Goal: Task Accomplishment & Management: Complete application form

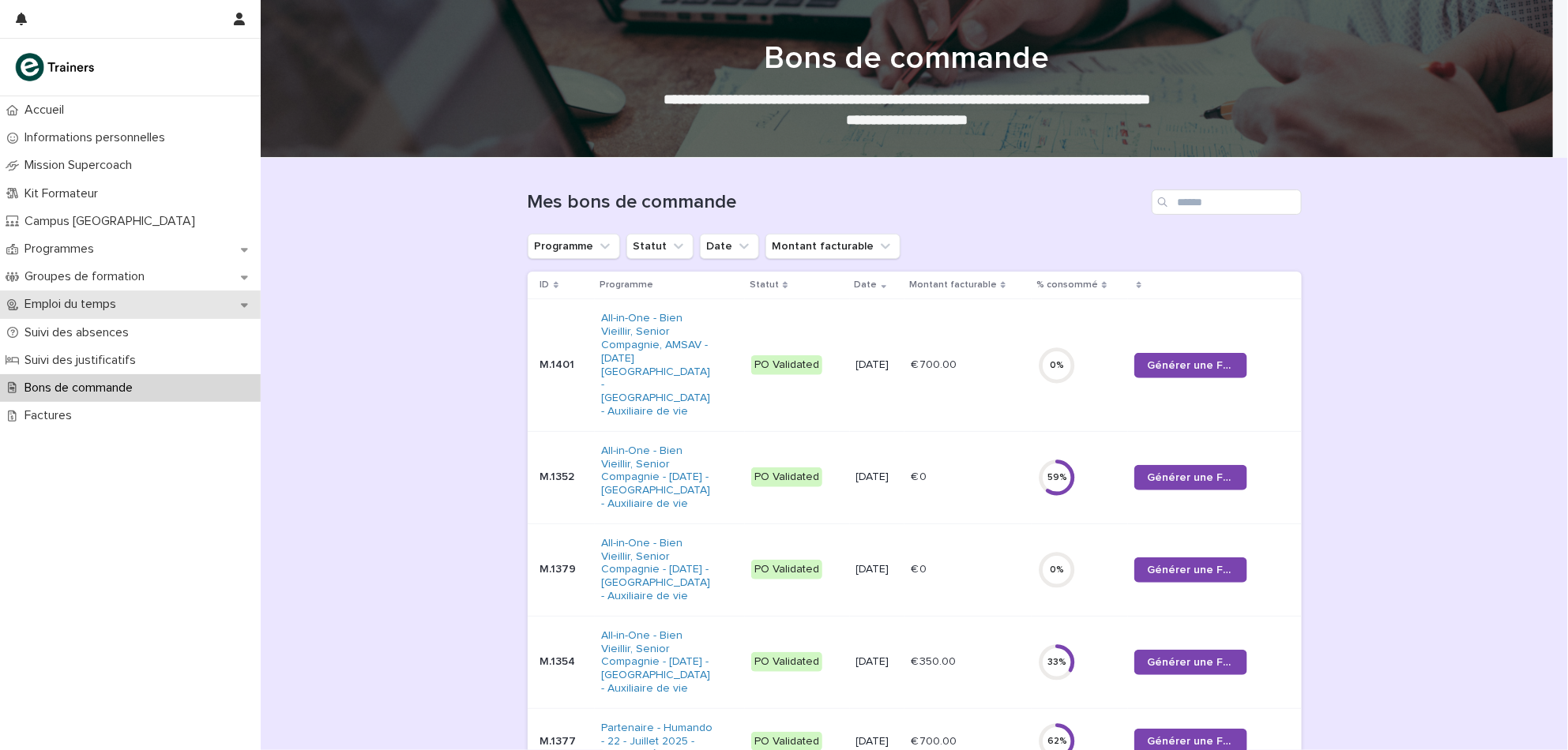
click at [96, 311] on p "Emploi du temps" at bounding box center [73, 305] width 110 height 15
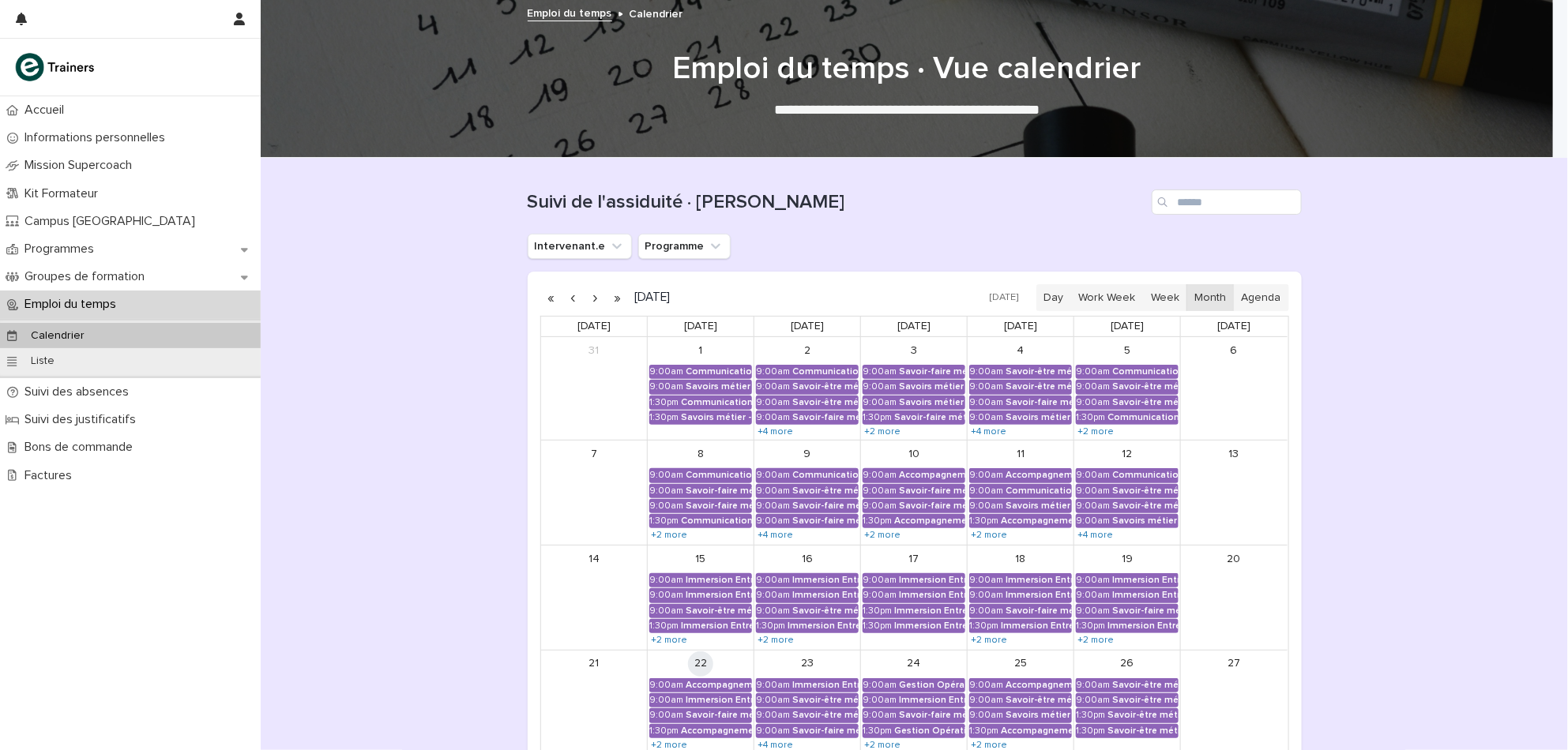
scroll to position [245, 0]
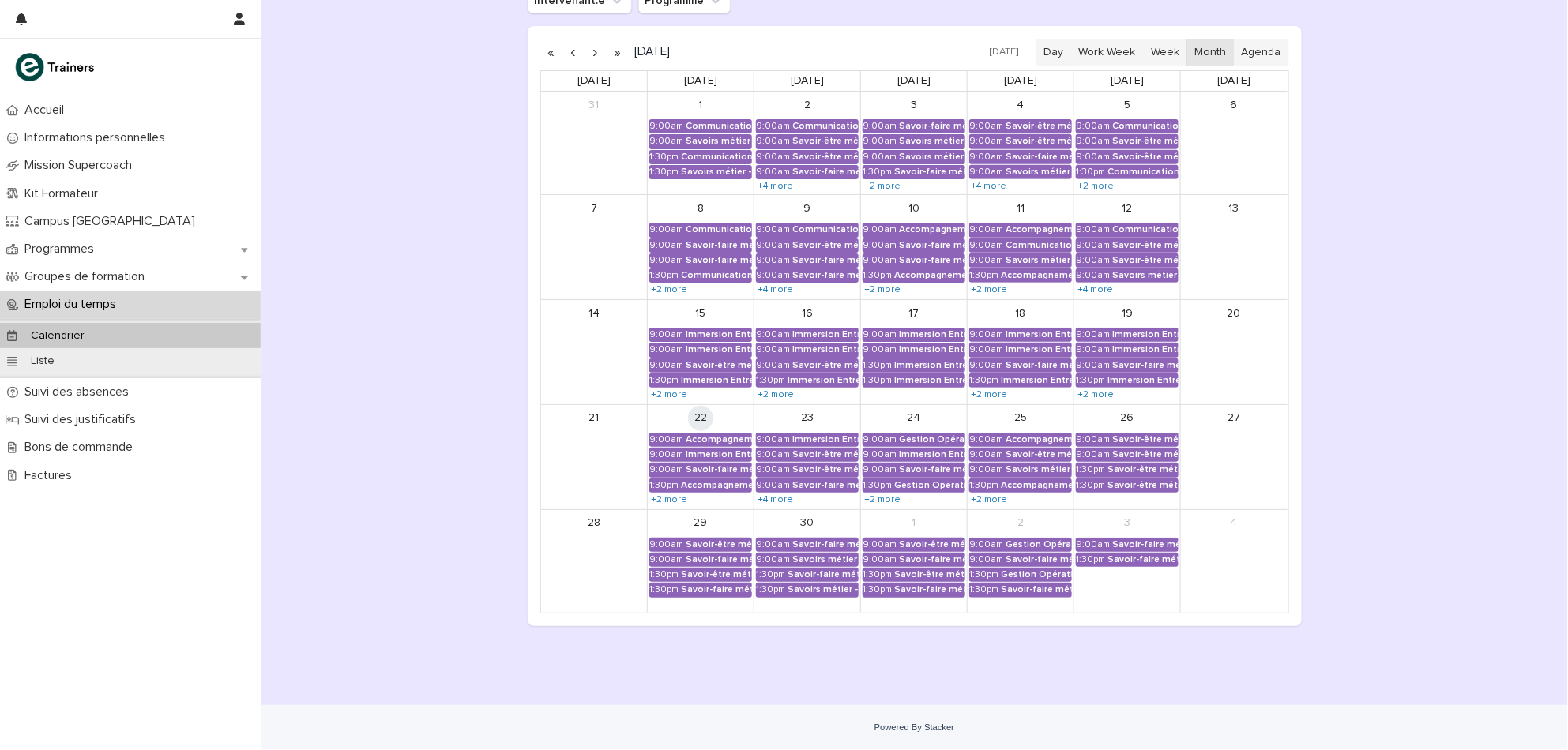
click at [886, 411] on div "24" at bounding box center [913, 418] width 106 height 26
click at [405, 337] on div "Loading... Saving… Loading... Saving… Suivi de l'assiduité · Vue Calendrier Int…" at bounding box center [913, 308] width 1307 height 792
click at [479, 483] on div "Loading... Saving… Loading... Saving… Suivi de l'assiduité · Vue Calendrier Int…" at bounding box center [913, 308] width 1307 height 792
click at [734, 440] on div "Accompagnement Immersion - Retour de l'immersion tutorée" at bounding box center [719, 440] width 66 height 11
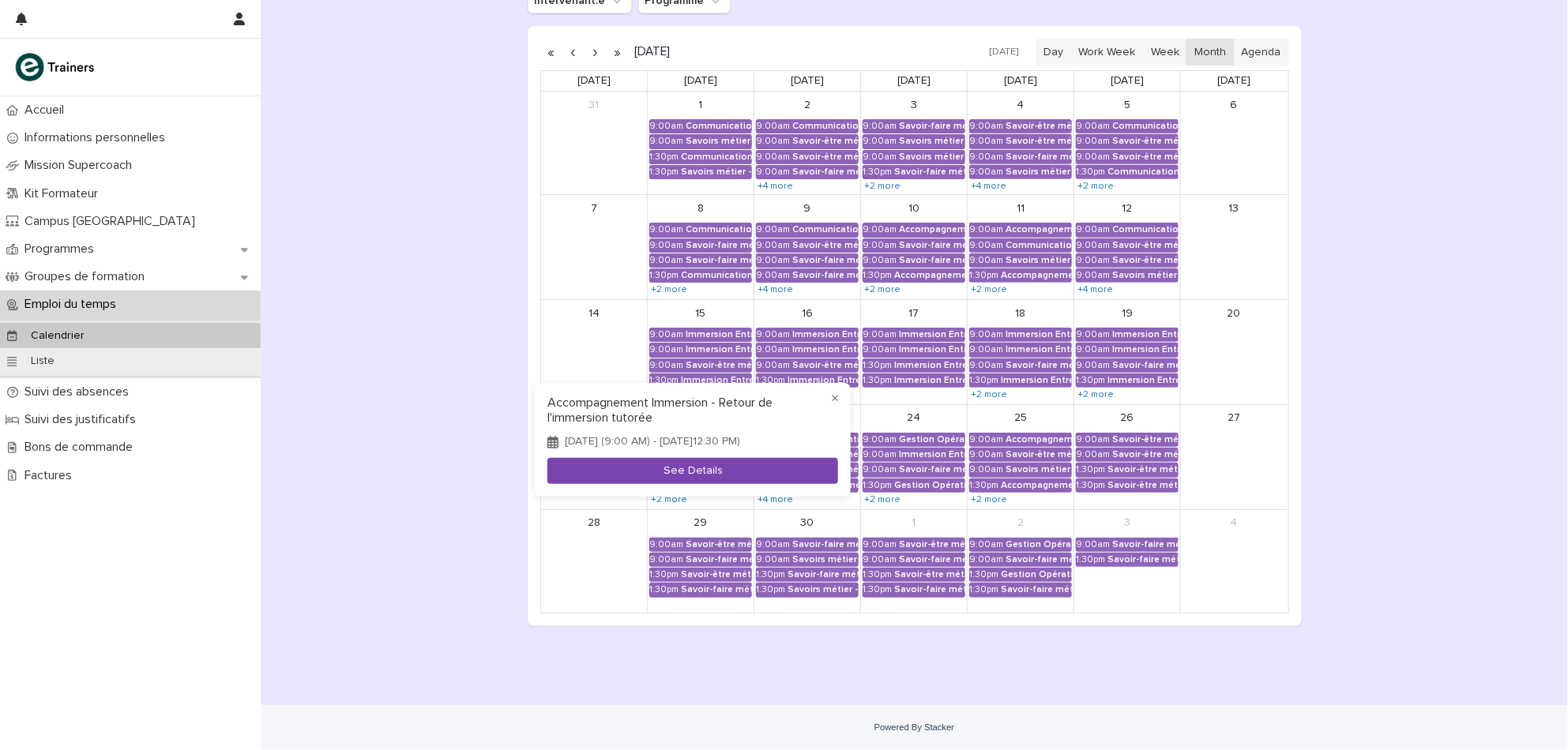
click at [679, 484] on button "See Details" at bounding box center [692, 472] width 291 height 26
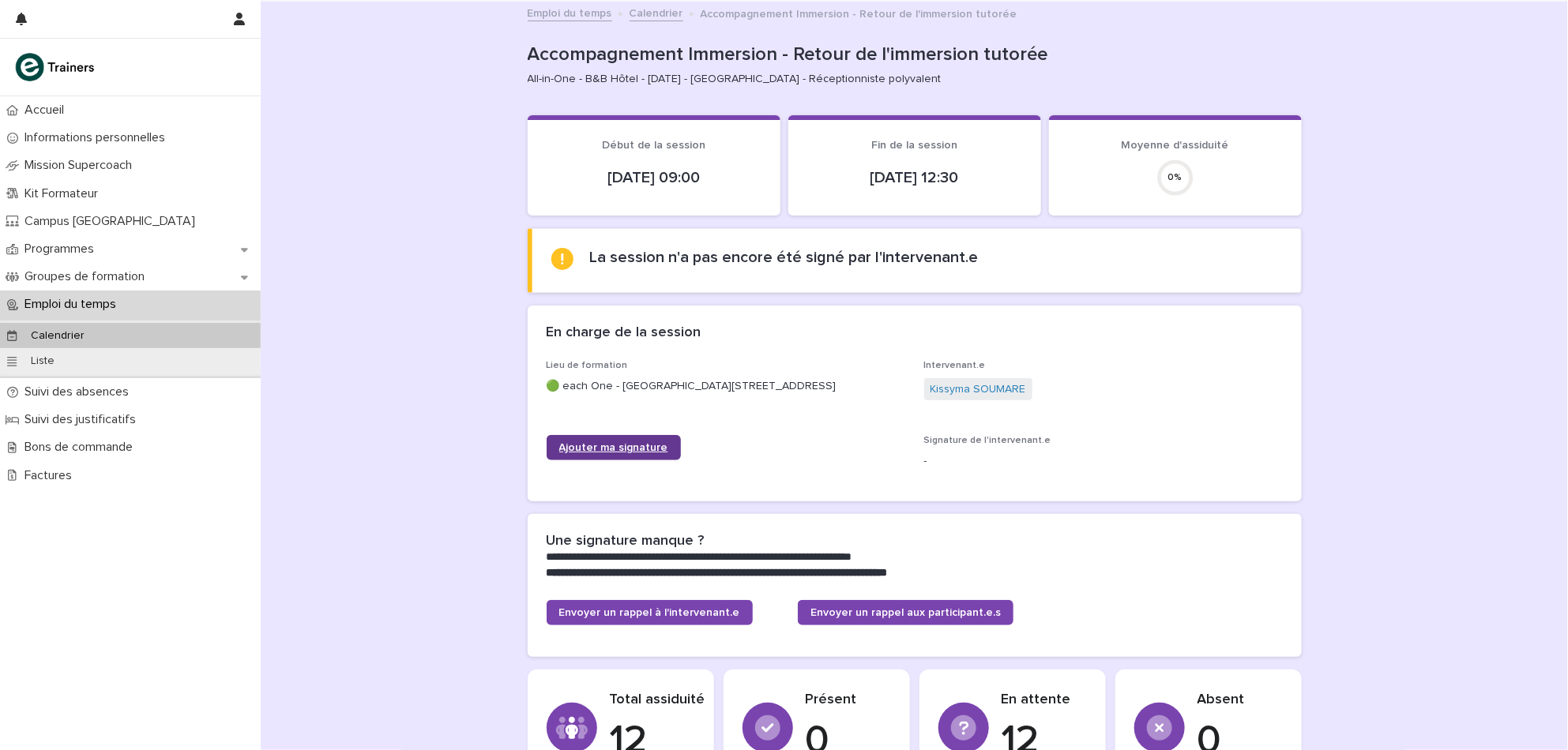
click at [588, 453] on span "Ajouter ma signature" at bounding box center [614, 448] width 109 height 11
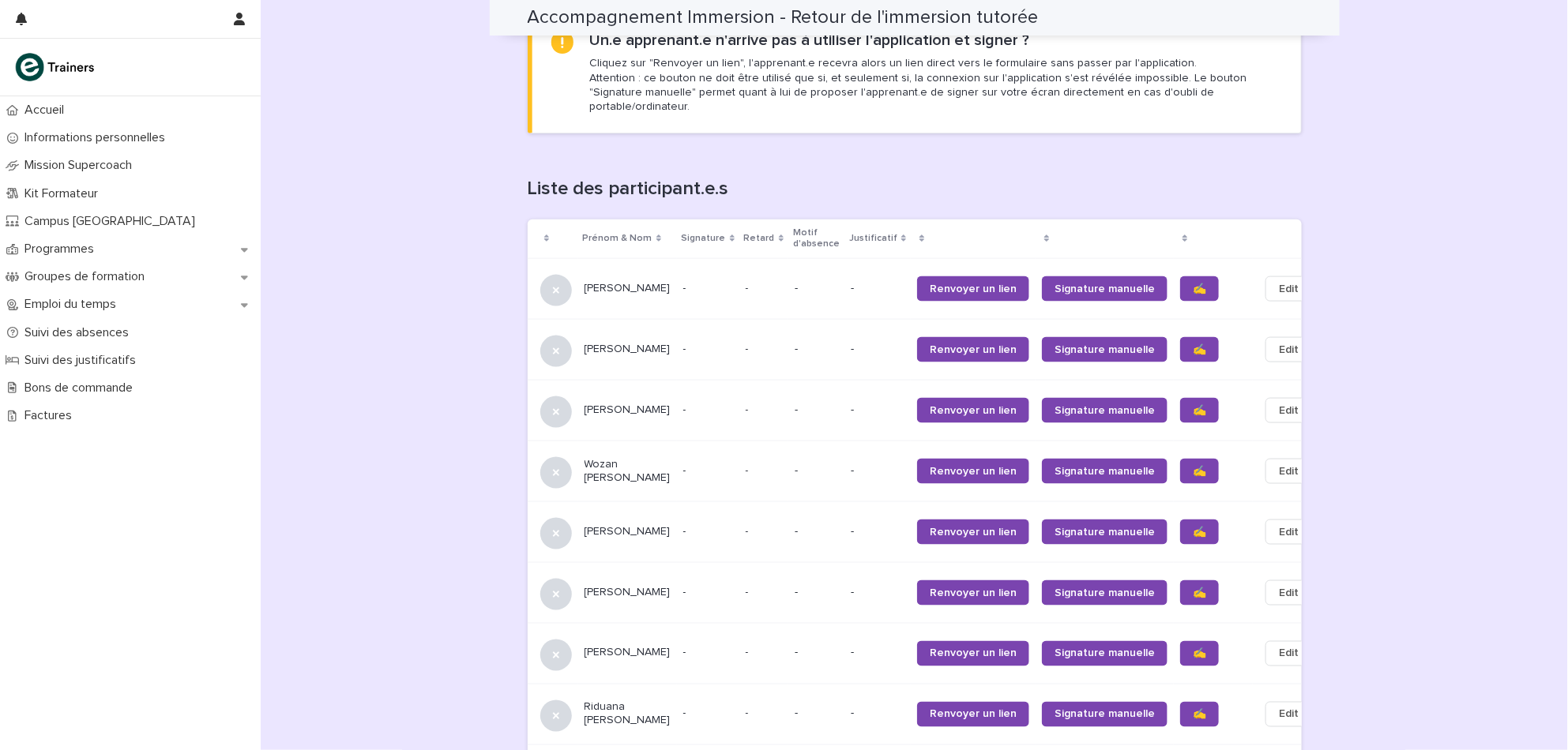
scroll to position [881, 0]
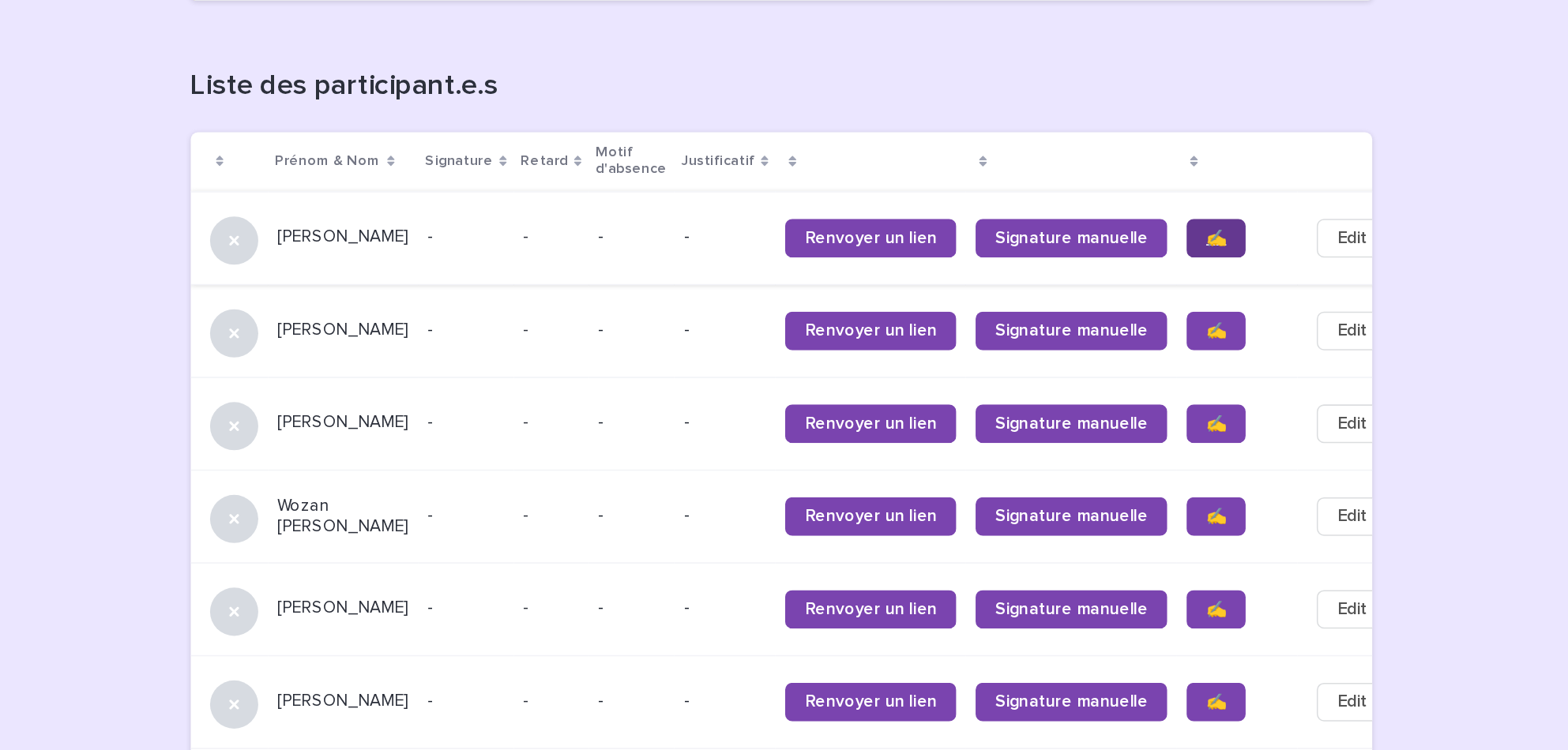
click at [1193, 291] on span "✍️" at bounding box center [1199, 288] width 13 height 11
click at [1180, 357] on link "✍️" at bounding box center [1199, 348] width 39 height 25
click at [1193, 414] on span "✍️" at bounding box center [1199, 409] width 13 height 11
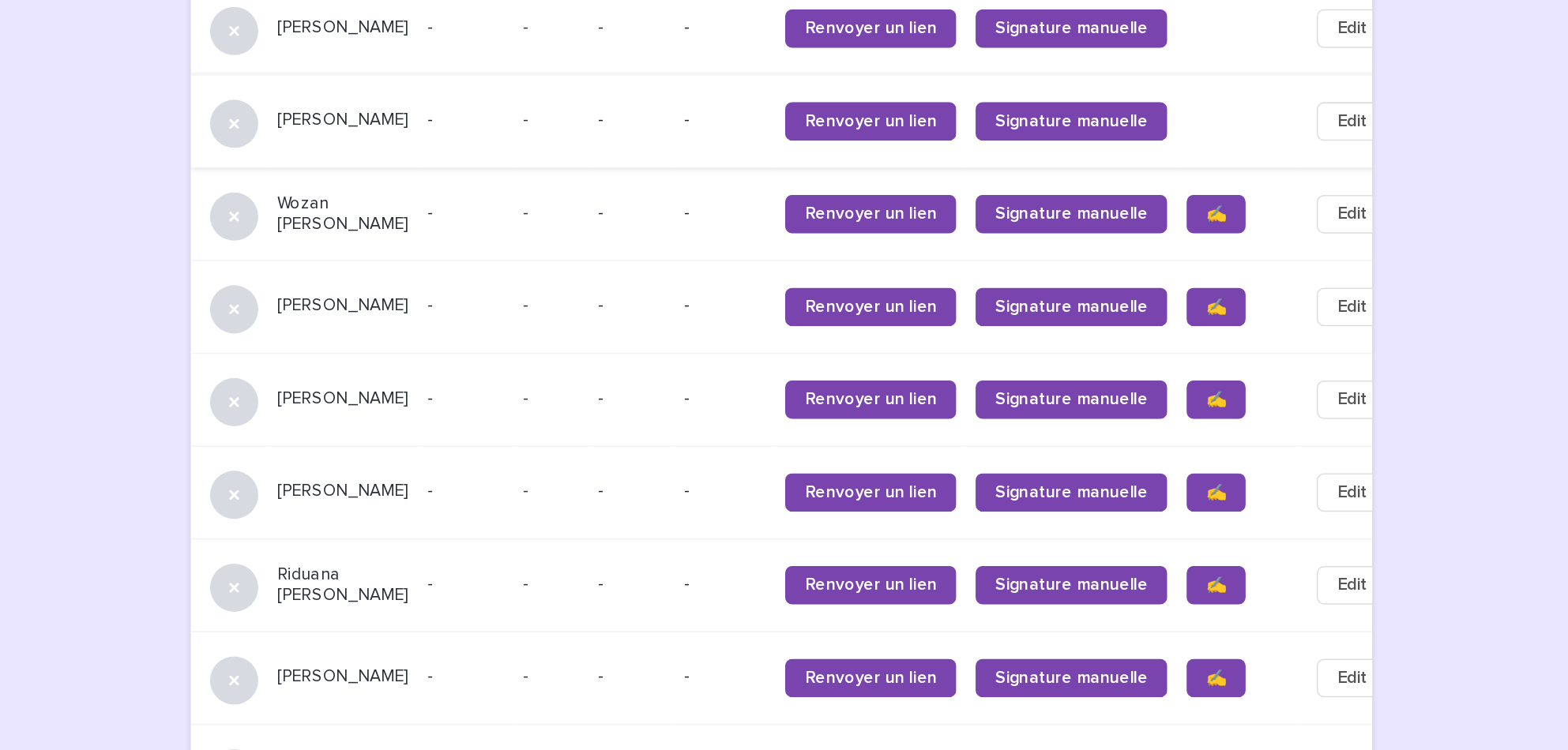
scroll to position [1089, 0]
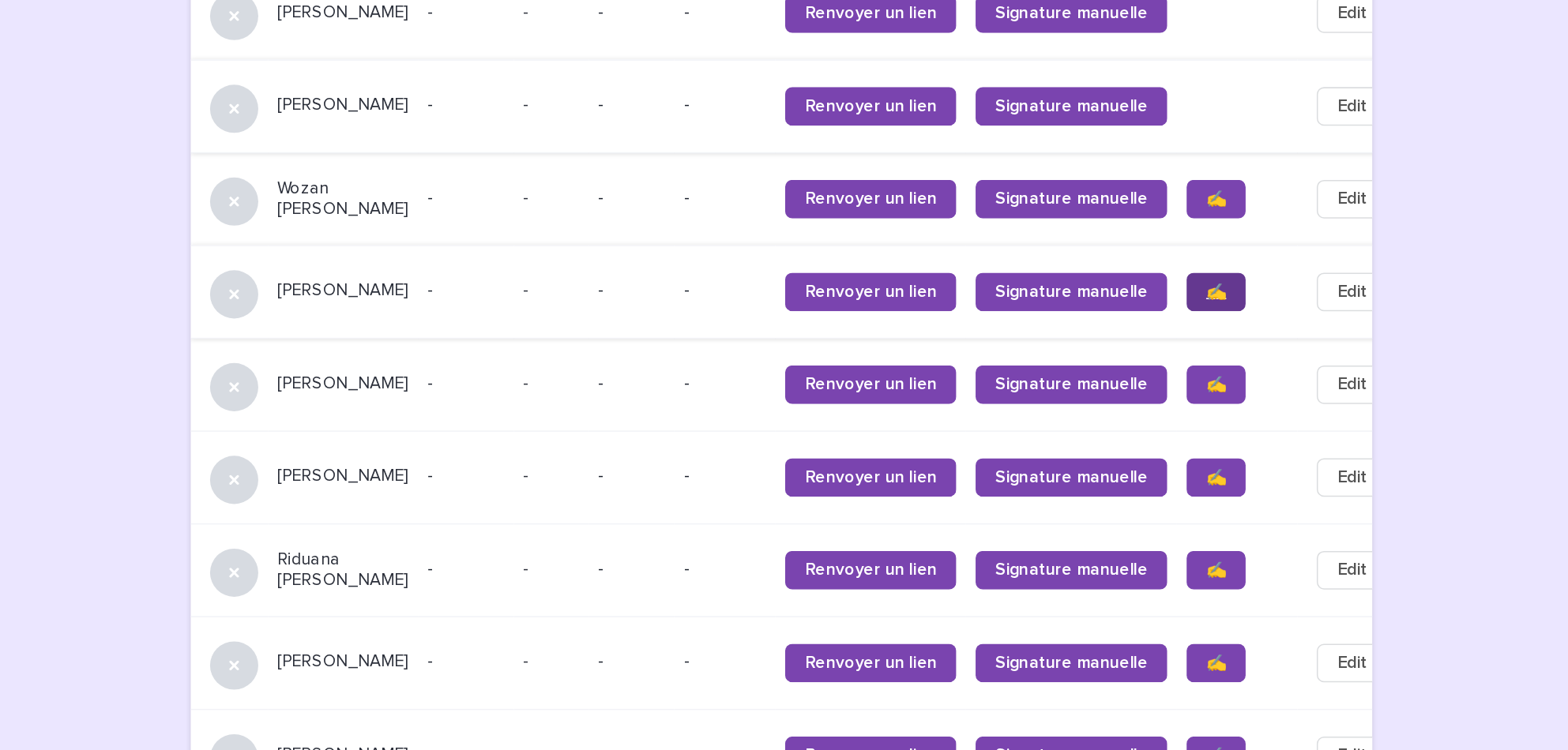
click at [1193, 328] on span "✍️" at bounding box center [1199, 324] width 13 height 11
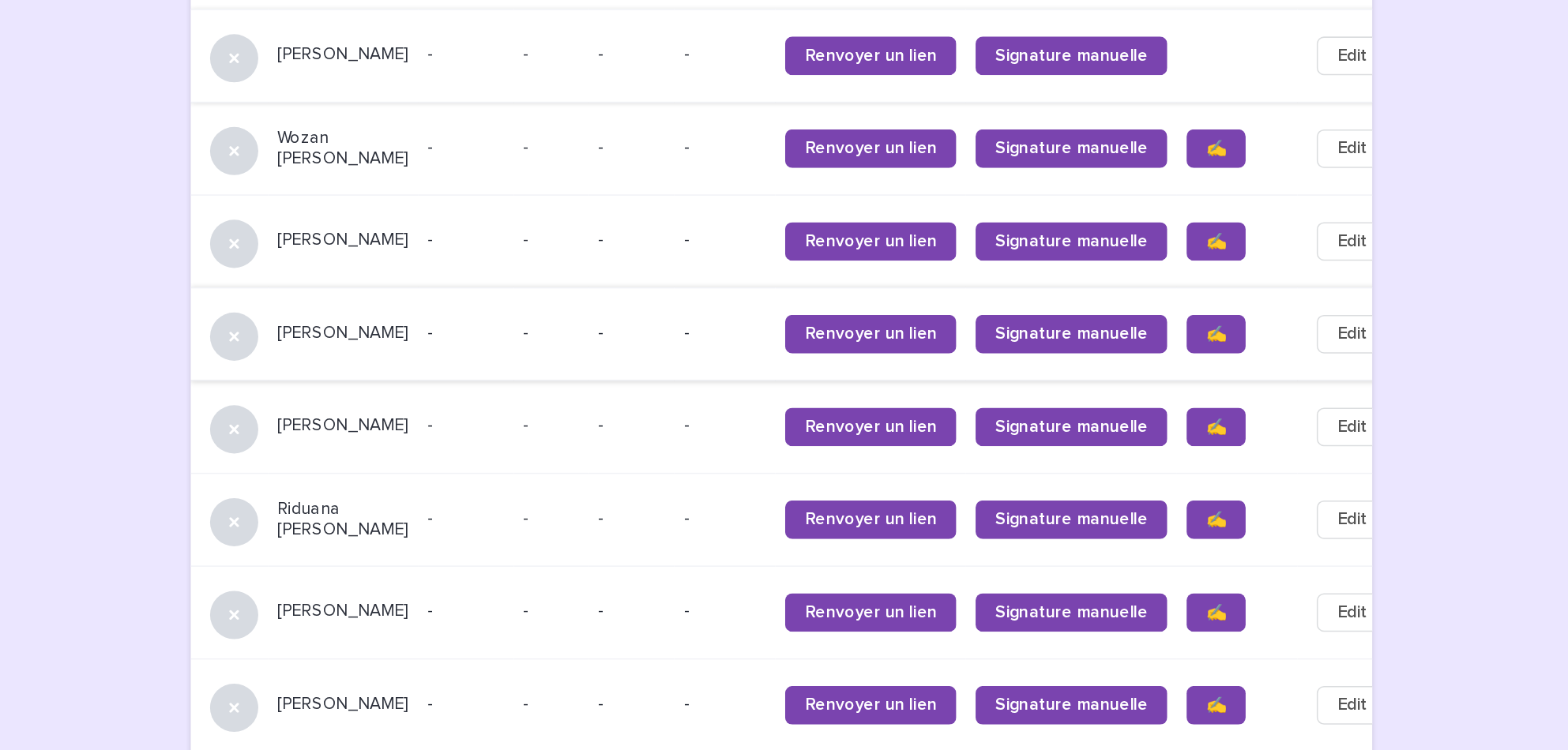
scroll to position [1212, 0]
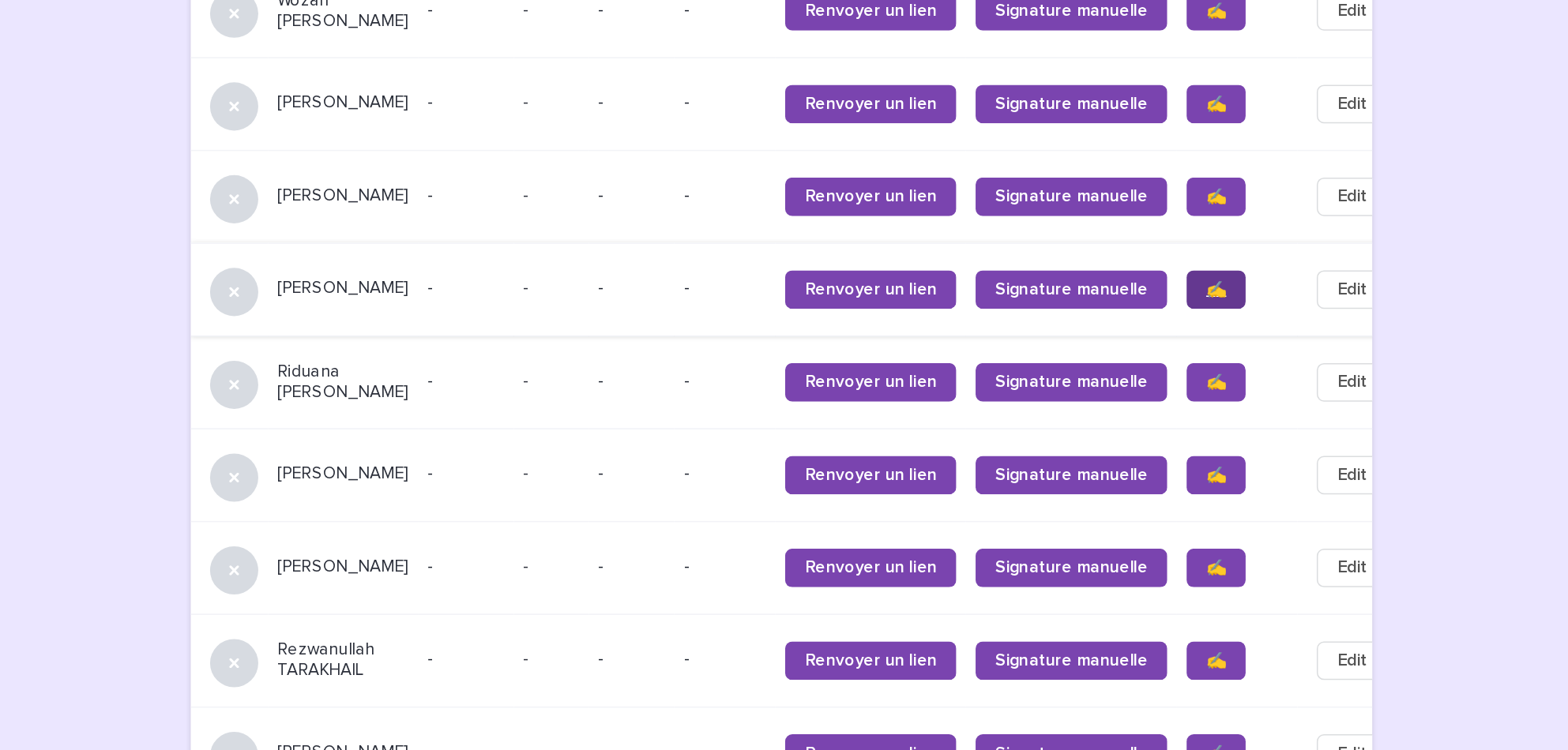
click at [1180, 334] on link "✍️" at bounding box center [1199, 321] width 39 height 25
click at [1180, 395] on link "✍️" at bounding box center [1199, 382] width 39 height 25
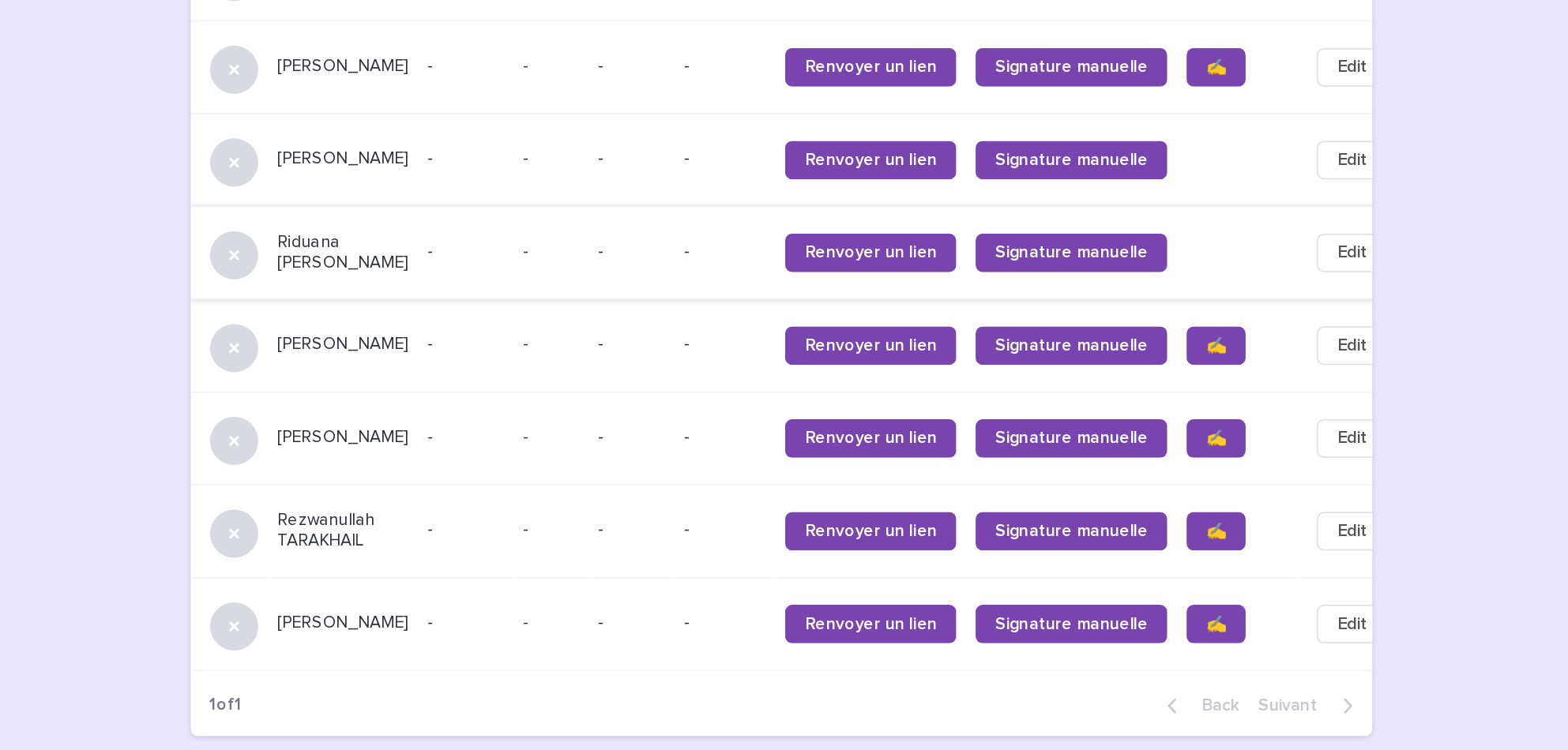
scroll to position [1325, 0]
click at [1193, 357] on span "✍️" at bounding box center [1199, 358] width 13 height 11
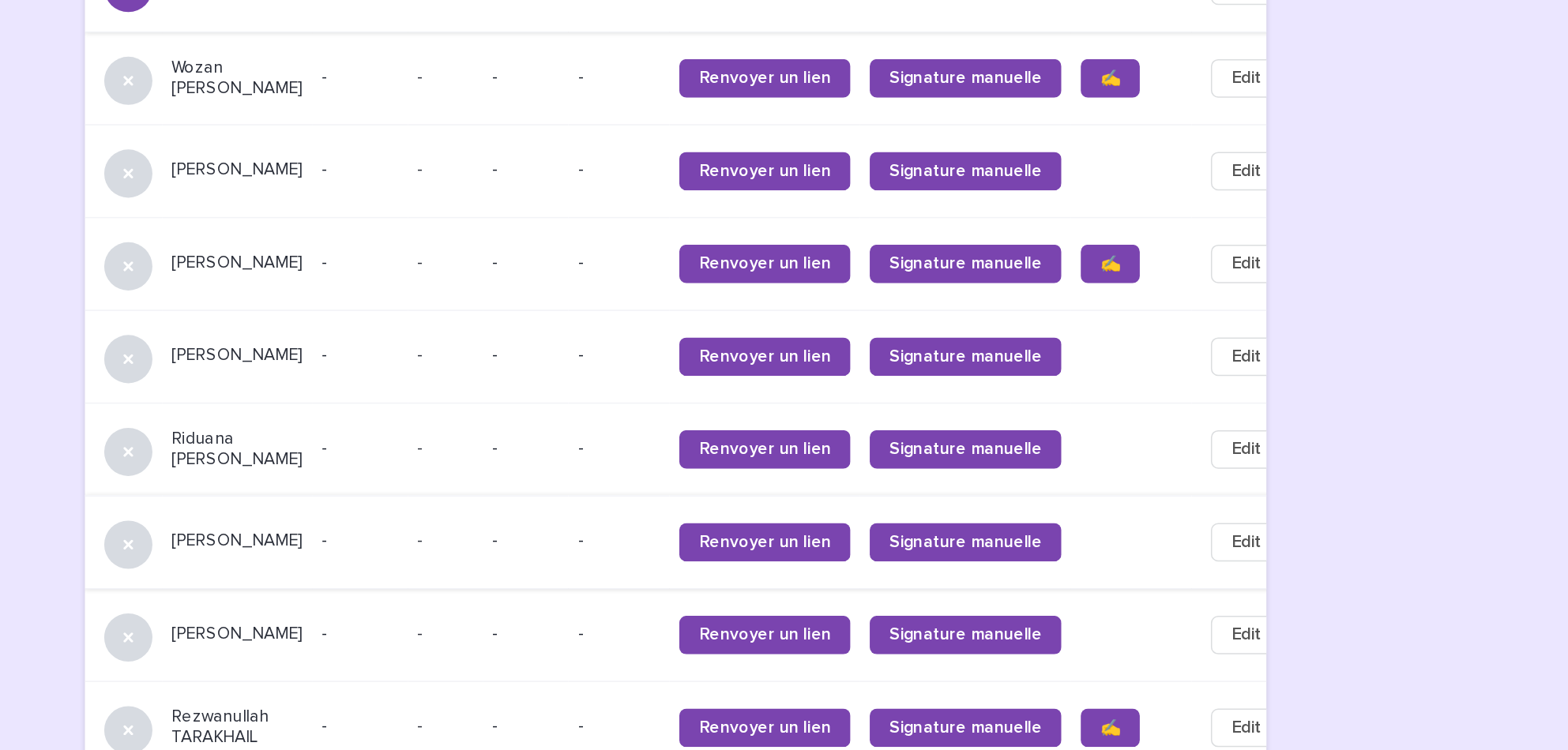
scroll to position [1036, 0]
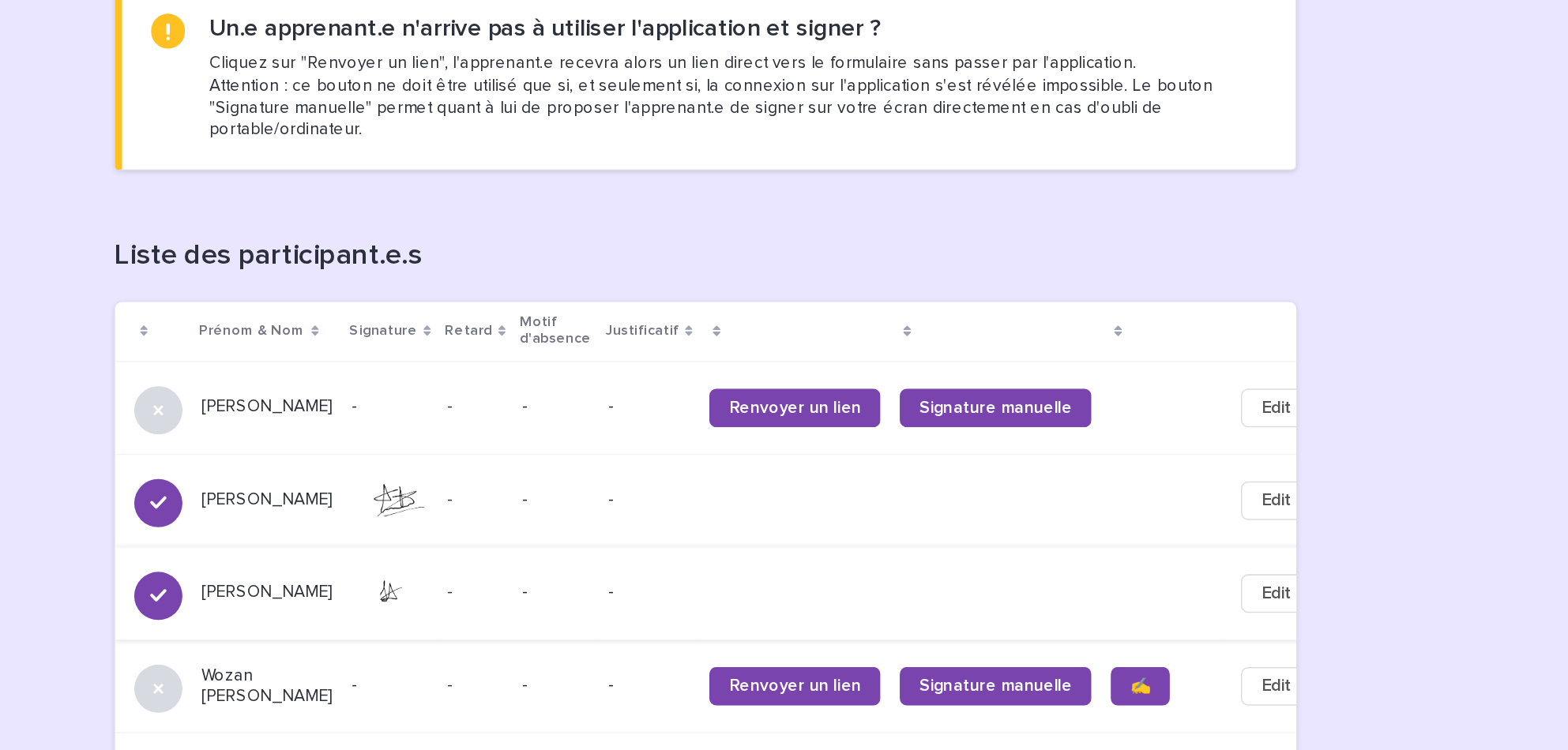
scroll to position [647, 0]
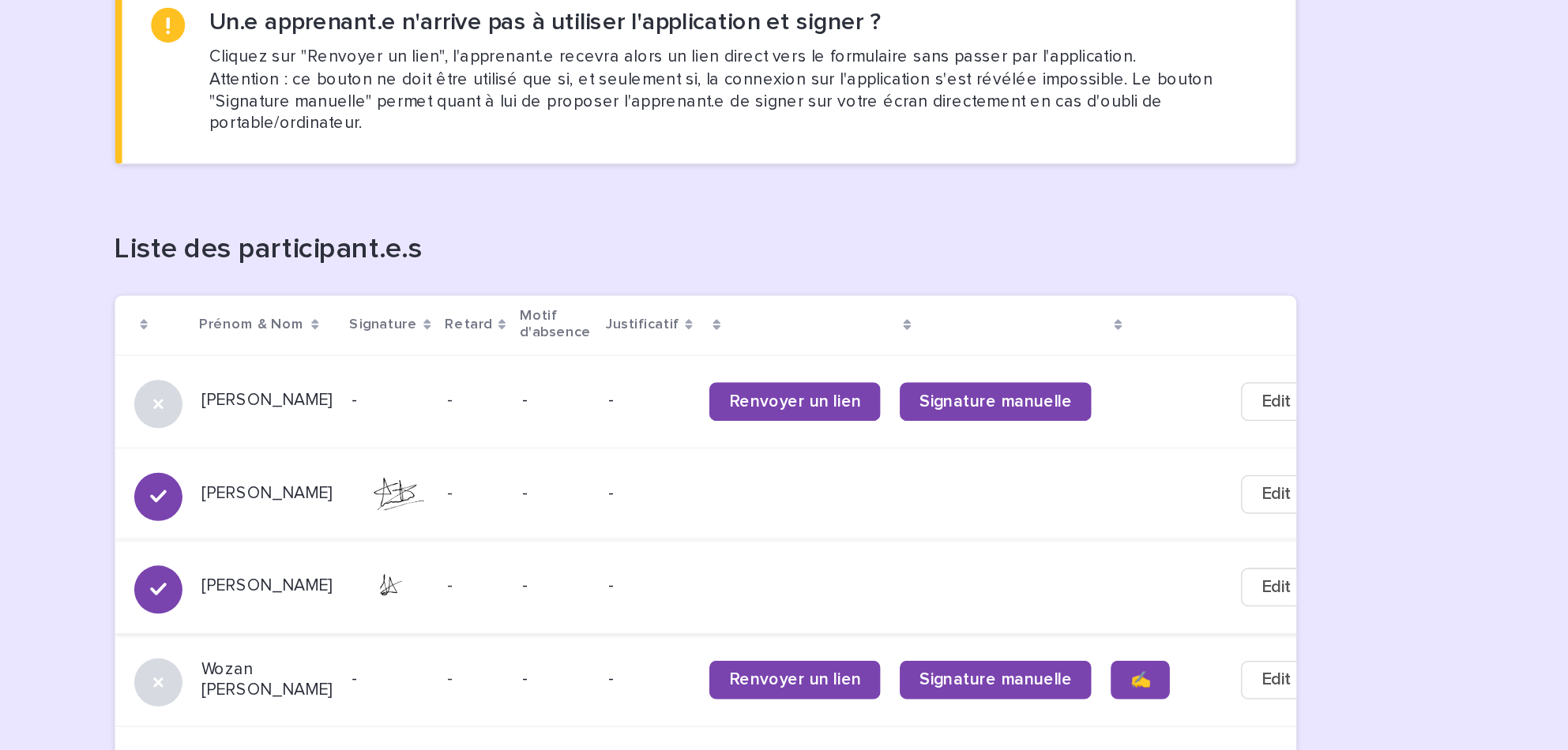
click at [1404, 613] on div "**********" at bounding box center [913, 355] width 1307 height 2001
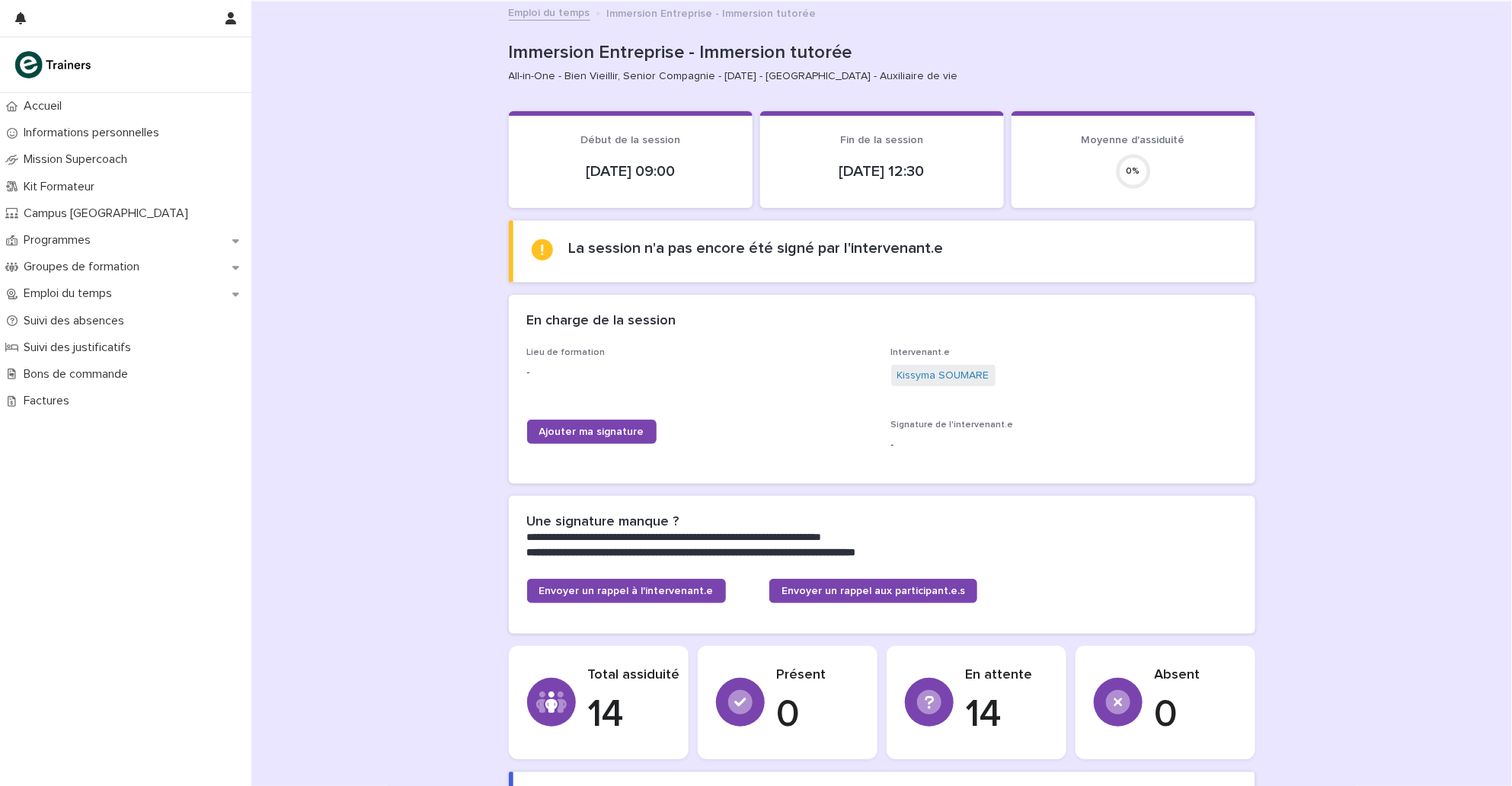
click at [568, 446] on div "Ajouter ma signature" at bounding box center [700, 438] width 346 height 36
click at [578, 419] on link "Ajouter ma signature" at bounding box center [591, 431] width 129 height 25
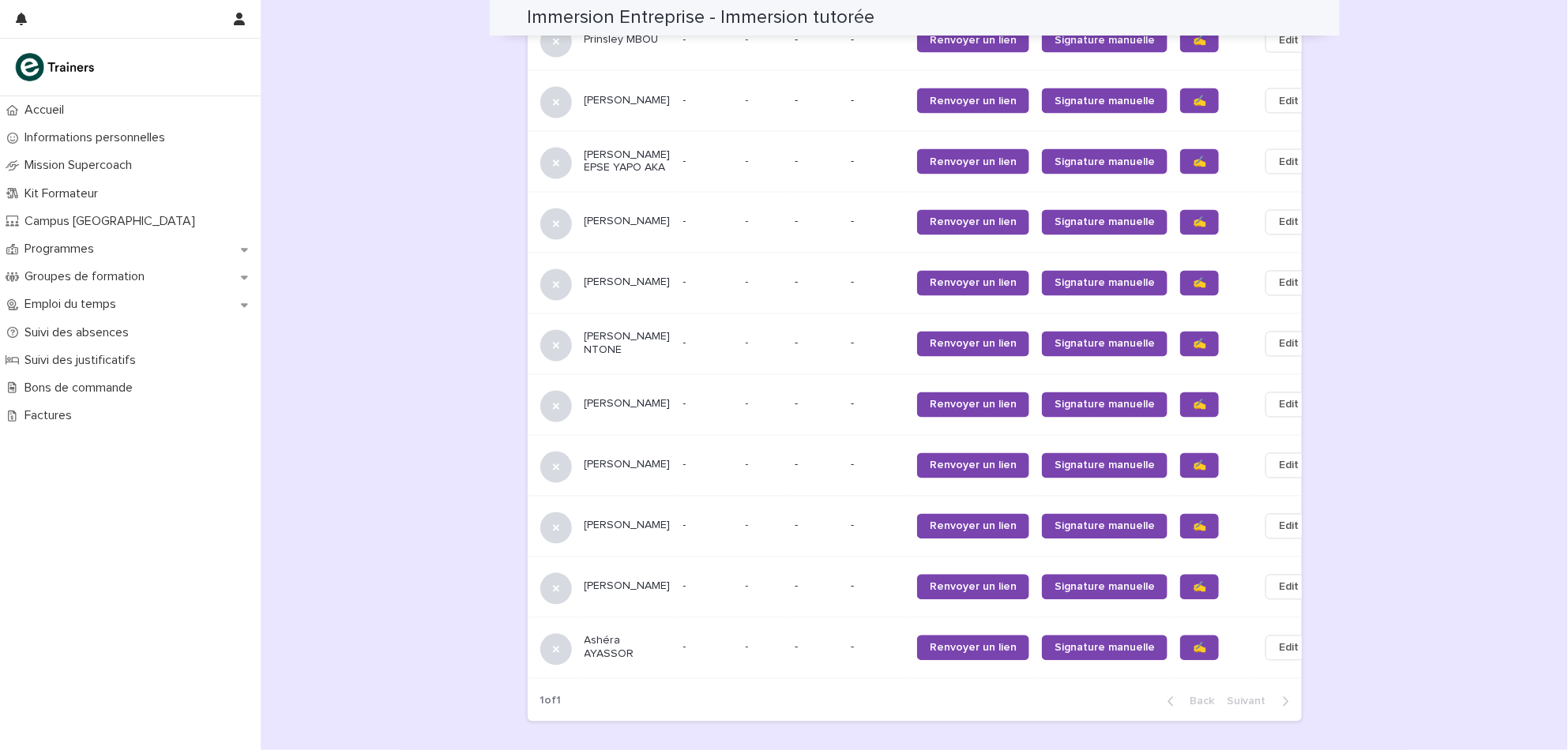
scroll to position [1303, 0]
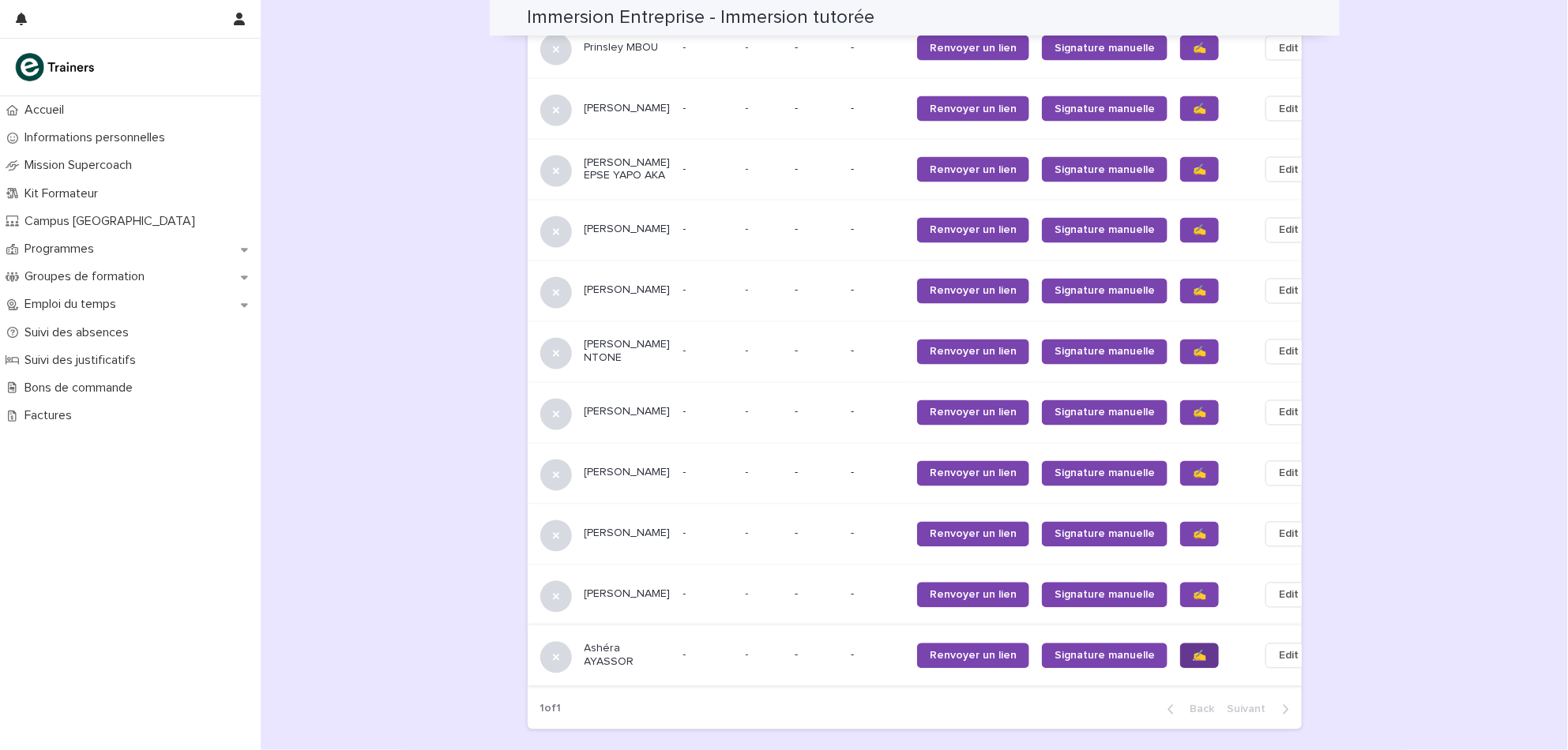
click at [1180, 656] on link "✍️" at bounding box center [1199, 656] width 39 height 25
click at [1193, 590] on span "✍️" at bounding box center [1199, 595] width 13 height 11
click at [1193, 532] on span "✍️" at bounding box center [1199, 535] width 13 height 11
click at [1193, 470] on span "✍️" at bounding box center [1199, 474] width 13 height 11
click at [1193, 529] on span "✍️" at bounding box center [1199, 535] width 13 height 11
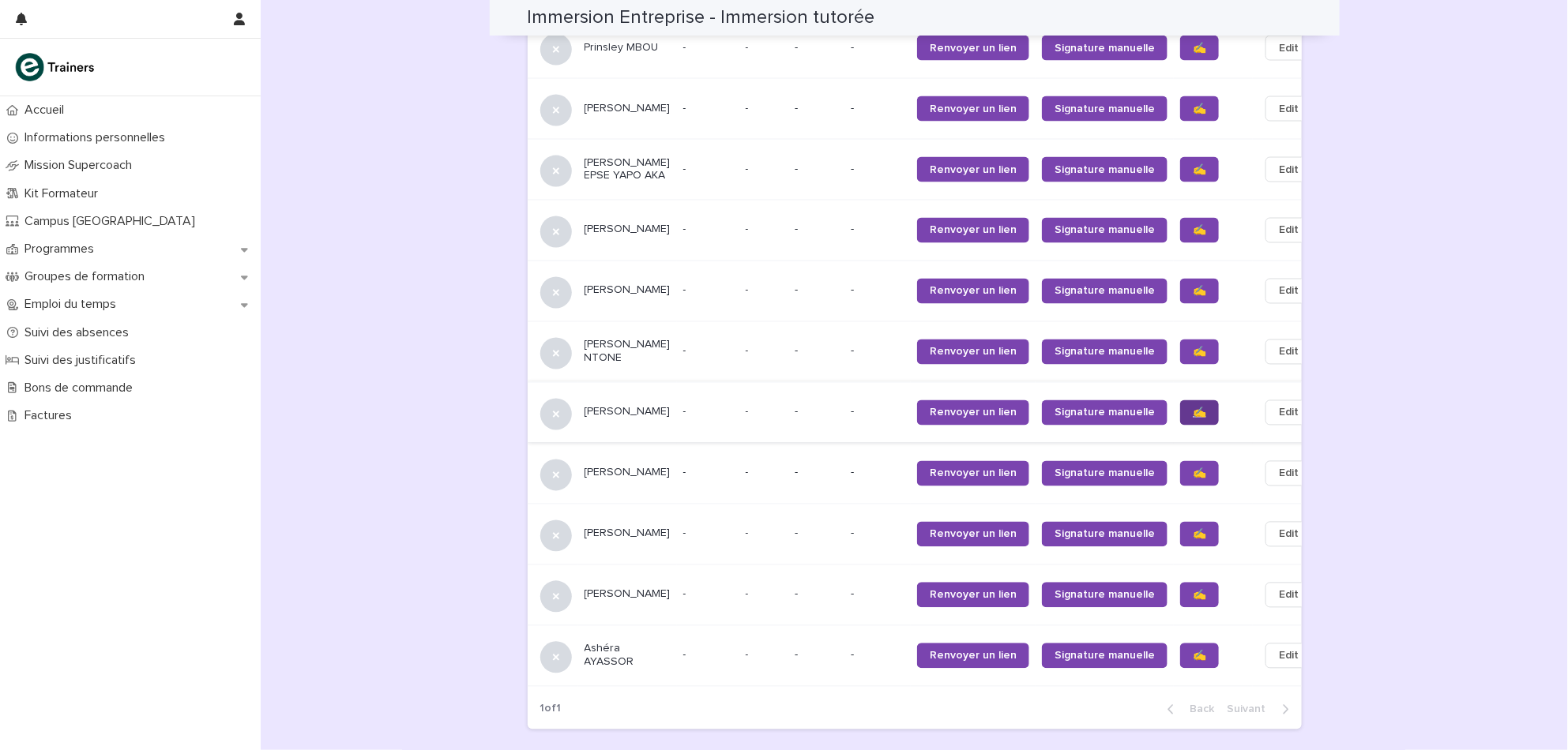
click at [1193, 408] on span "✍️" at bounding box center [1199, 413] width 13 height 11
click at [1180, 341] on link "✍️" at bounding box center [1199, 352] width 39 height 25
click at [1193, 286] on span "✍️" at bounding box center [1199, 292] width 13 height 11
click at [1193, 225] on span "✍️" at bounding box center [1199, 231] width 13 height 11
click at [1180, 158] on link "✍️" at bounding box center [1199, 170] width 39 height 25
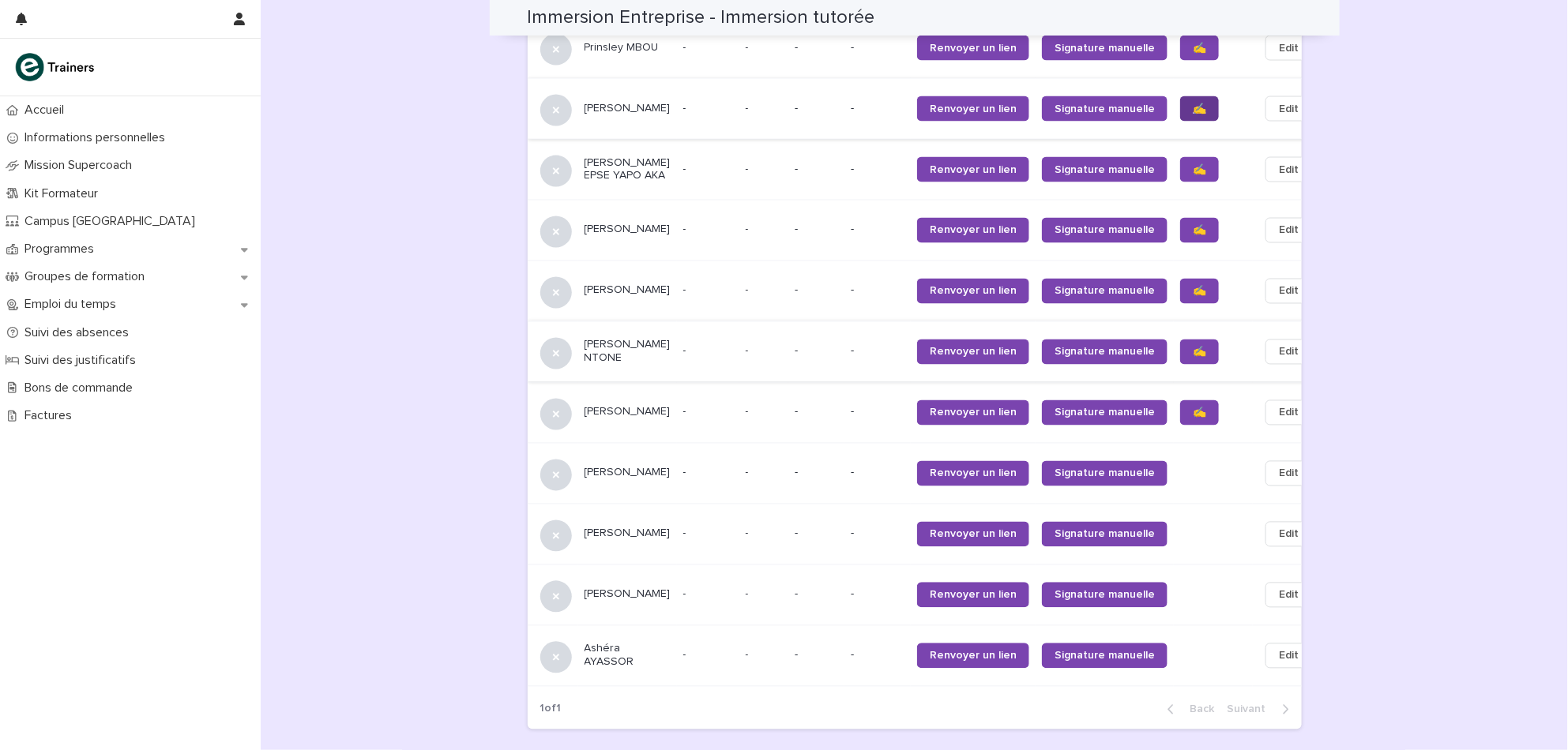
click at [1193, 104] on span "✍️" at bounding box center [1199, 109] width 13 height 11
click at [1193, 42] on span "✍️" at bounding box center [1199, 48] width 13 height 11
click at [1180, 400] on link "✍️" at bounding box center [1199, 412] width 39 height 25
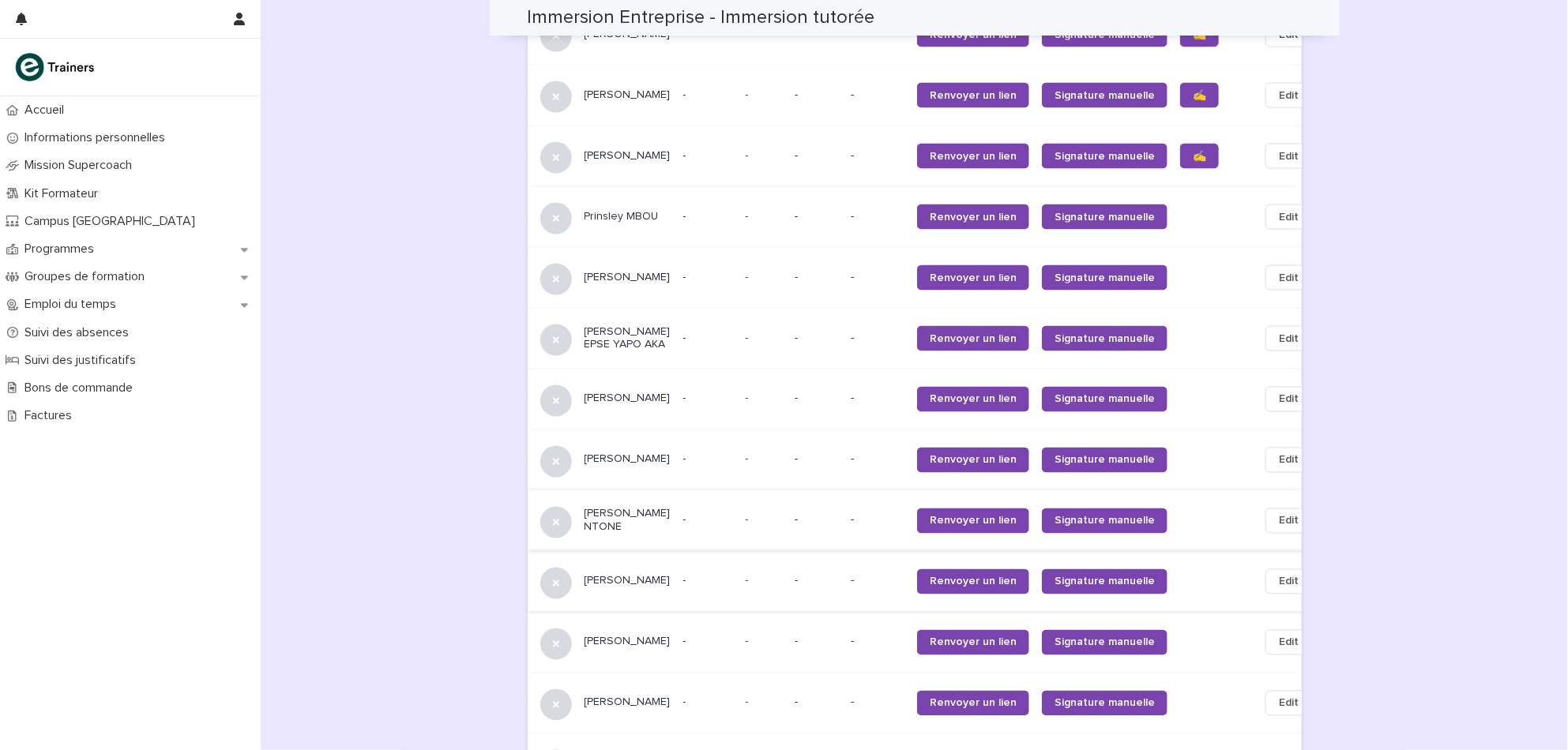
scroll to position [891, 0]
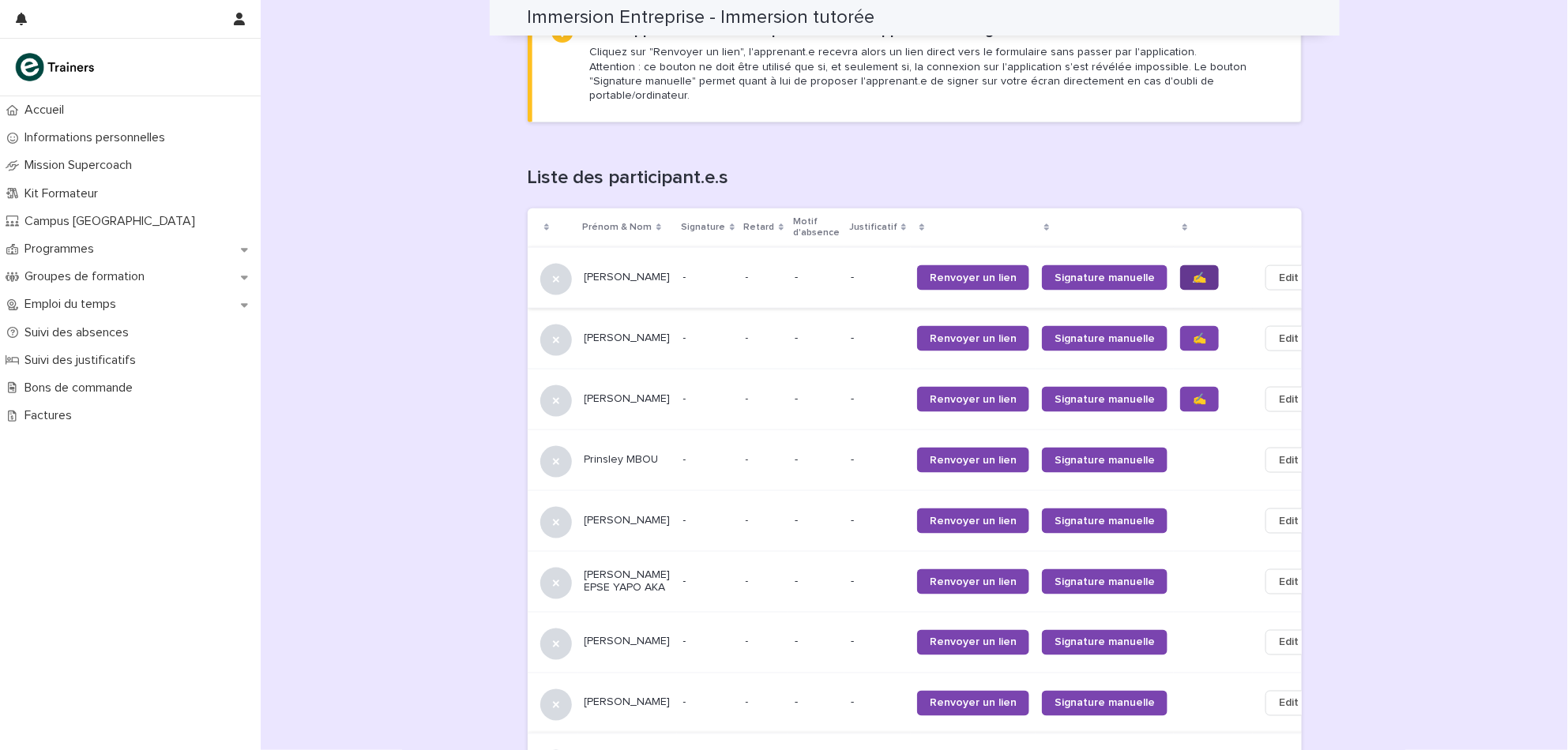
click at [1193, 273] on span "✍️" at bounding box center [1199, 278] width 13 height 11
click at [1193, 333] on span "✍️" at bounding box center [1199, 339] width 13 height 11
click at [1193, 394] on span "✍️" at bounding box center [1199, 400] width 13 height 11
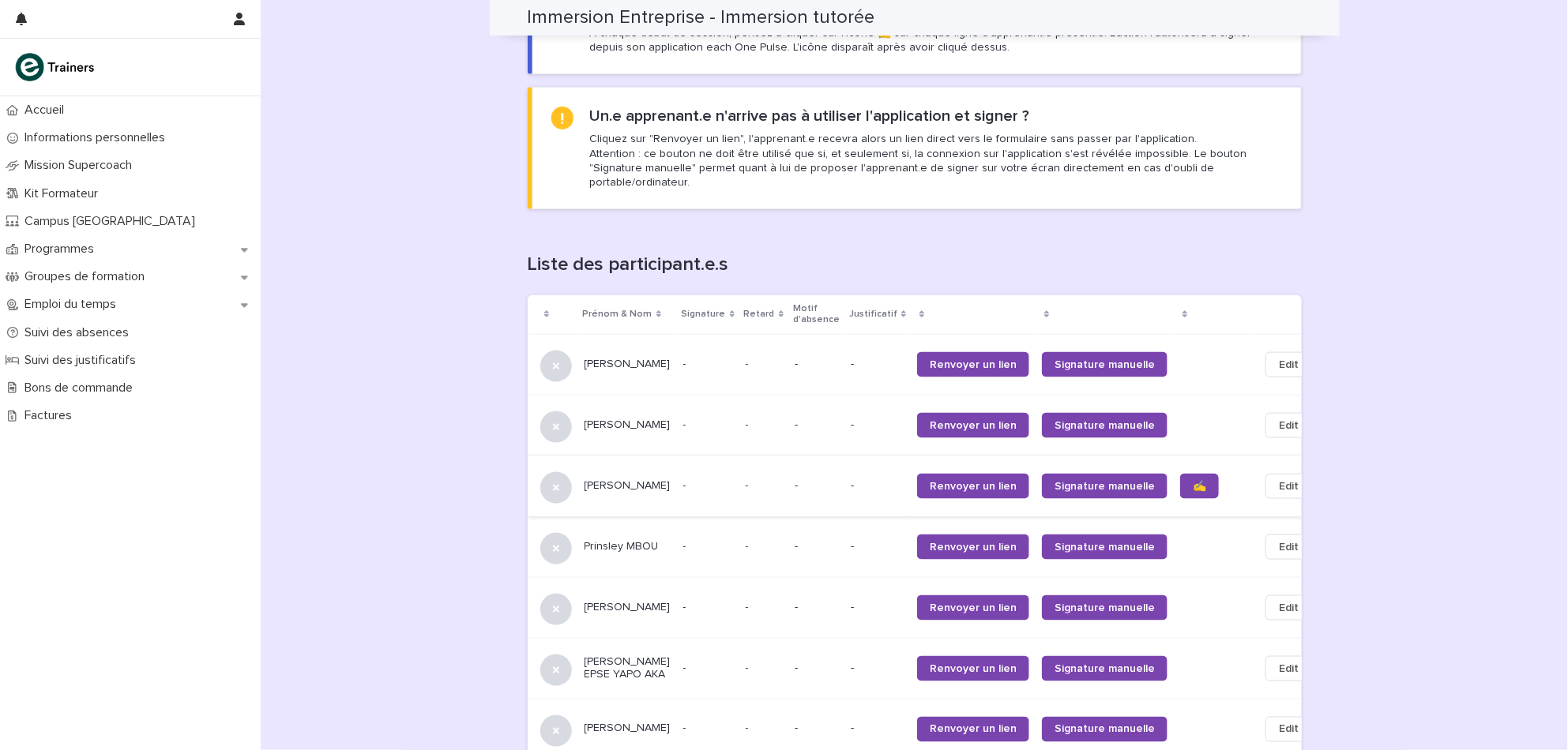
scroll to position [764, 0]
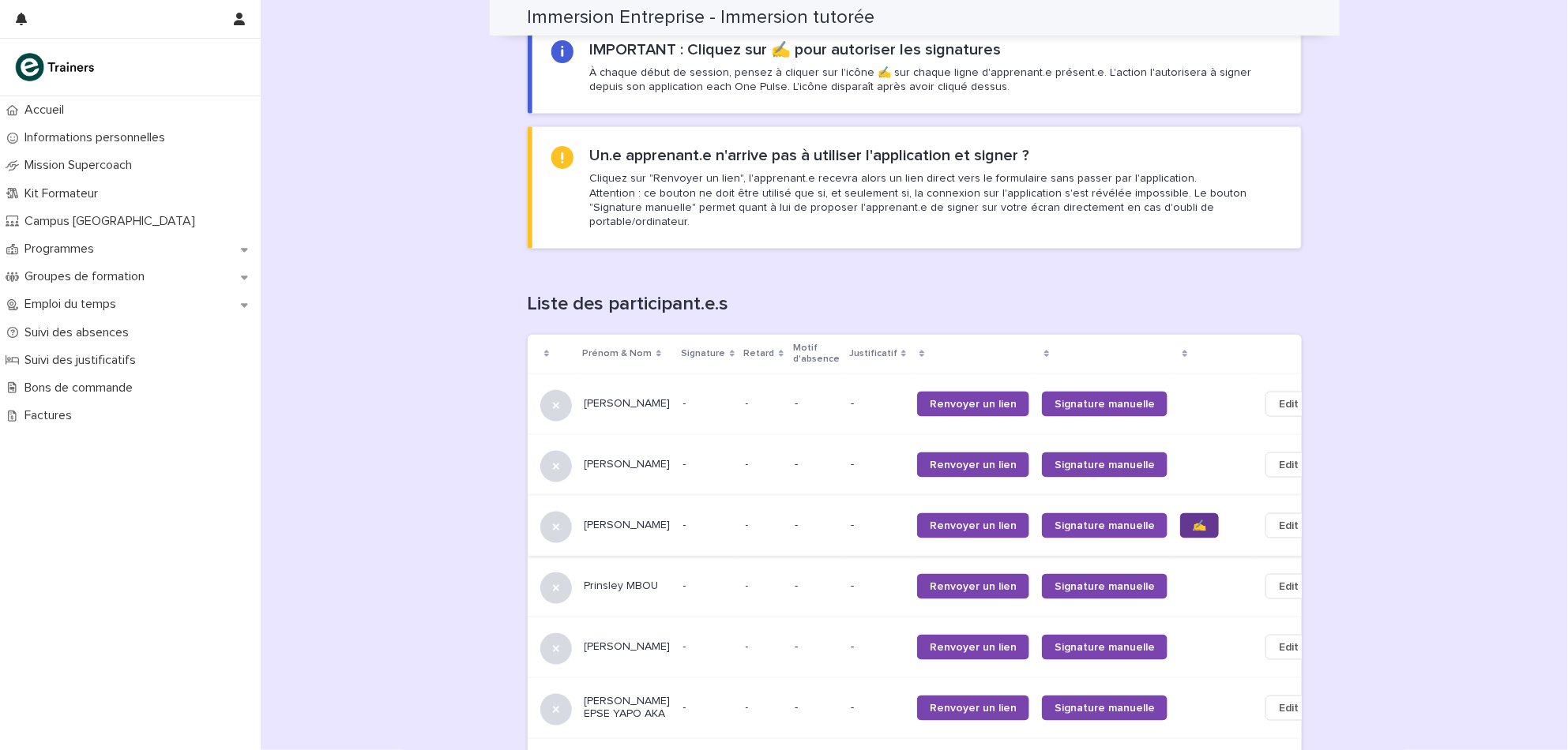
click at [1180, 513] on link "✍️" at bounding box center [1199, 525] width 39 height 25
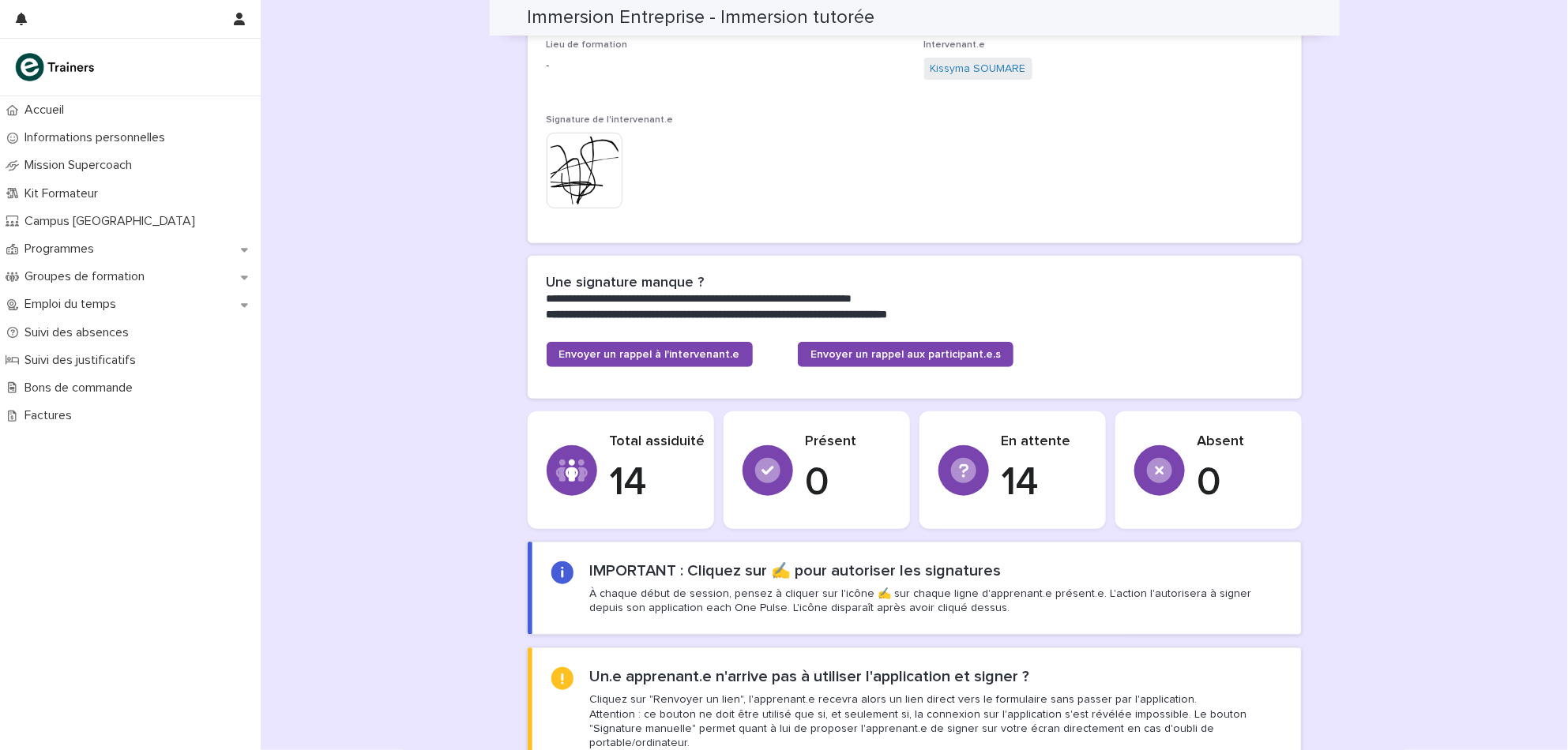
scroll to position [0, 0]
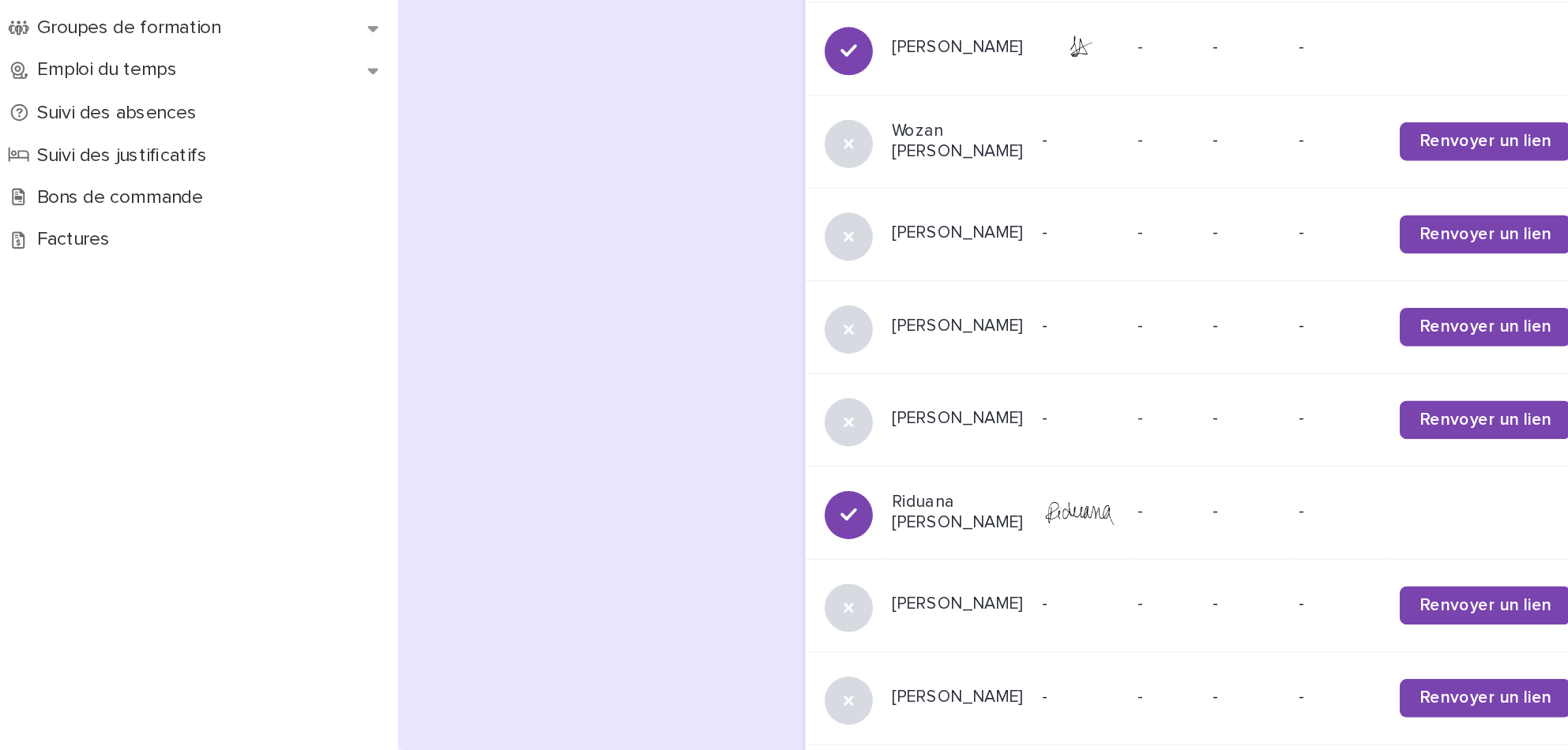
scroll to position [1001, 0]
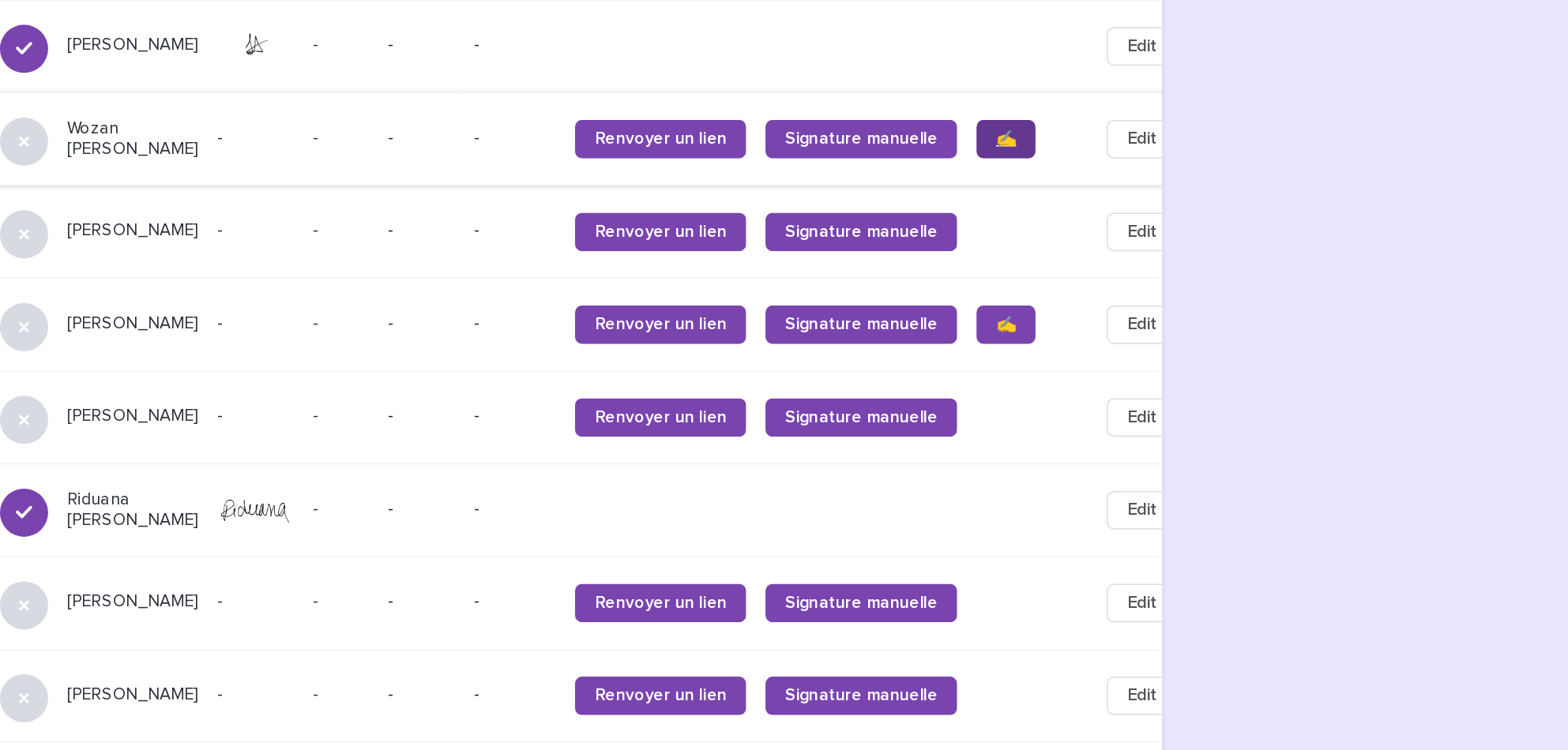
click at [1193, 356] on span "✍️" at bounding box center [1199, 350] width 13 height 11
click at [1193, 477] on span "✍️" at bounding box center [1199, 472] width 13 height 11
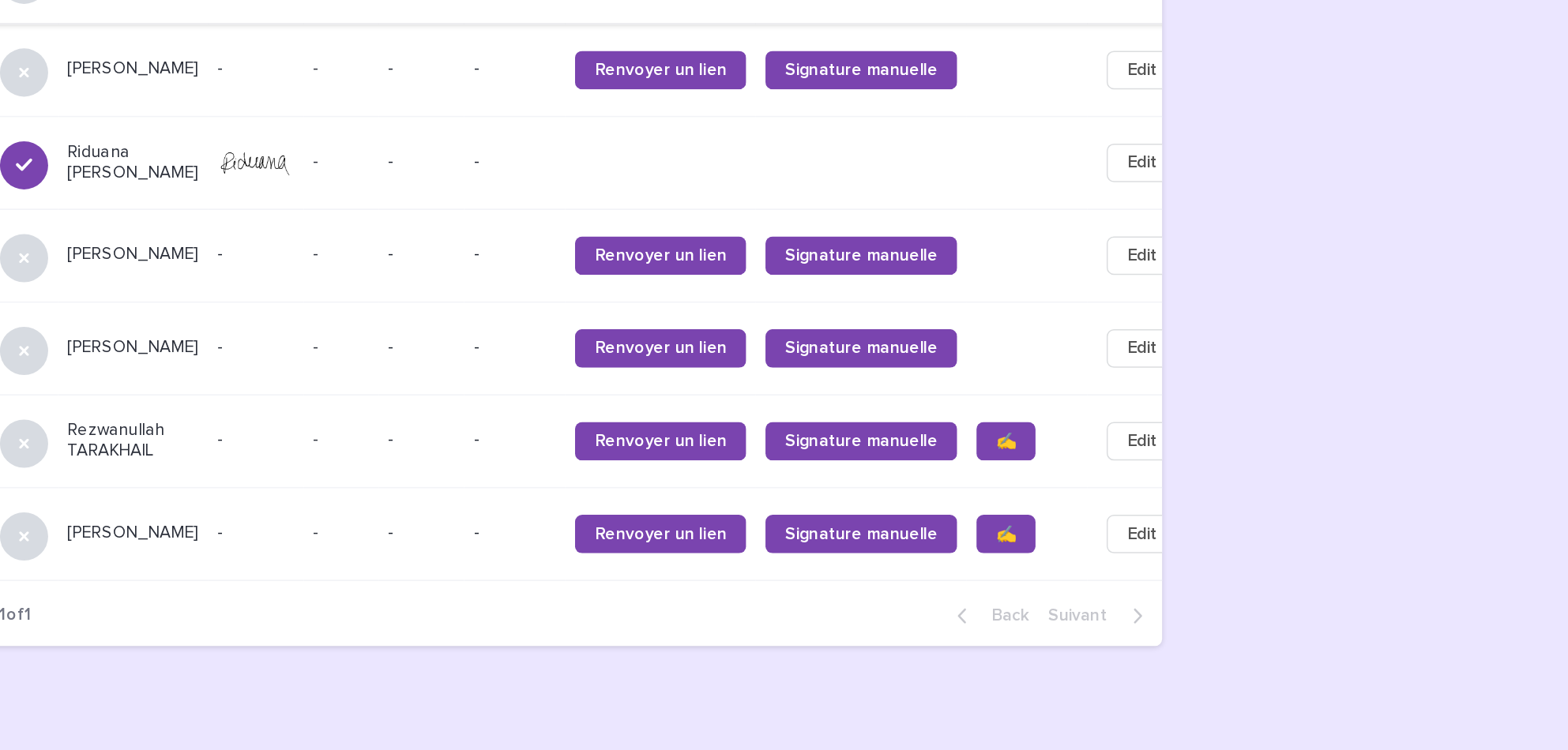
scroll to position [1234, 0]
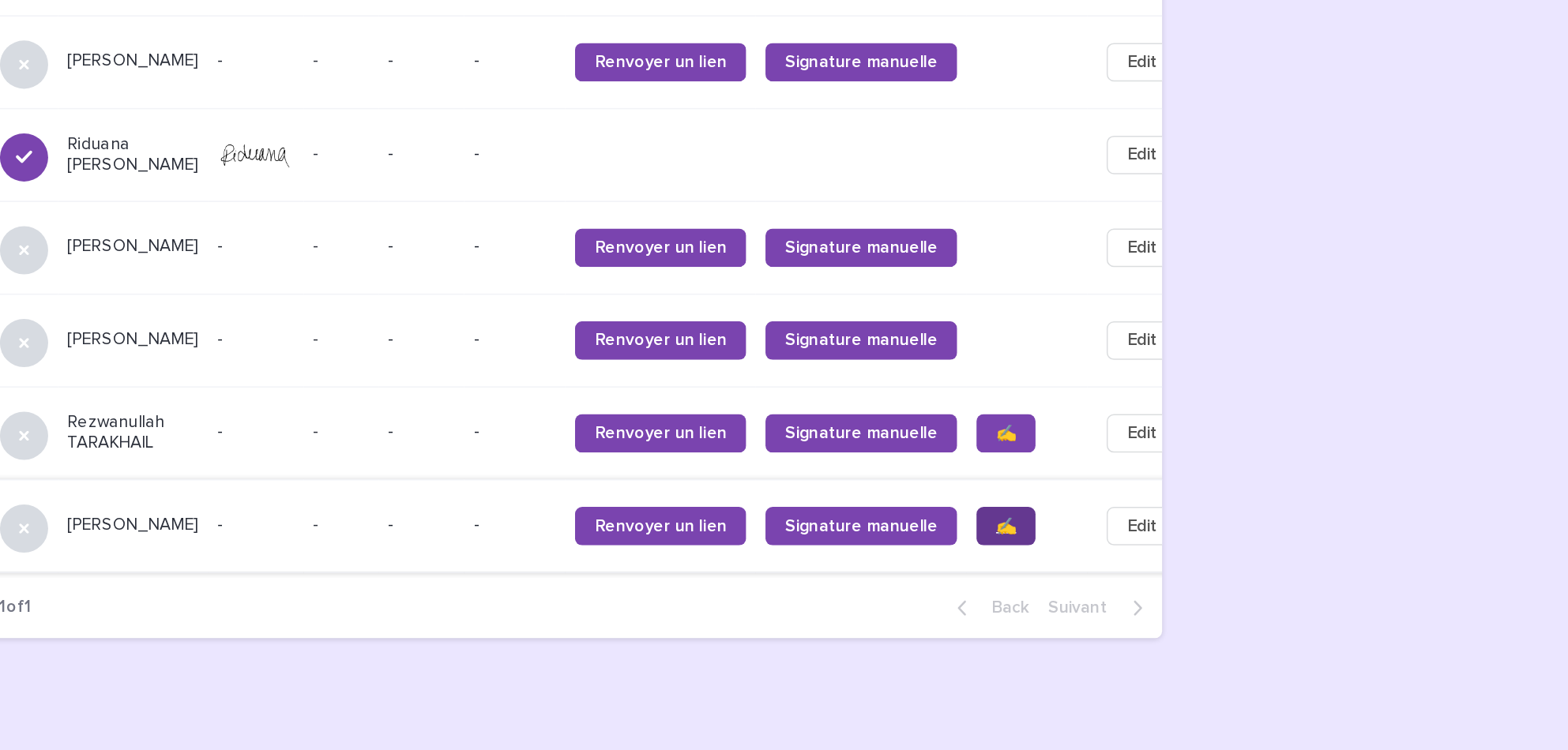
click at [1180, 616] on link "✍️" at bounding box center [1199, 603] width 39 height 25
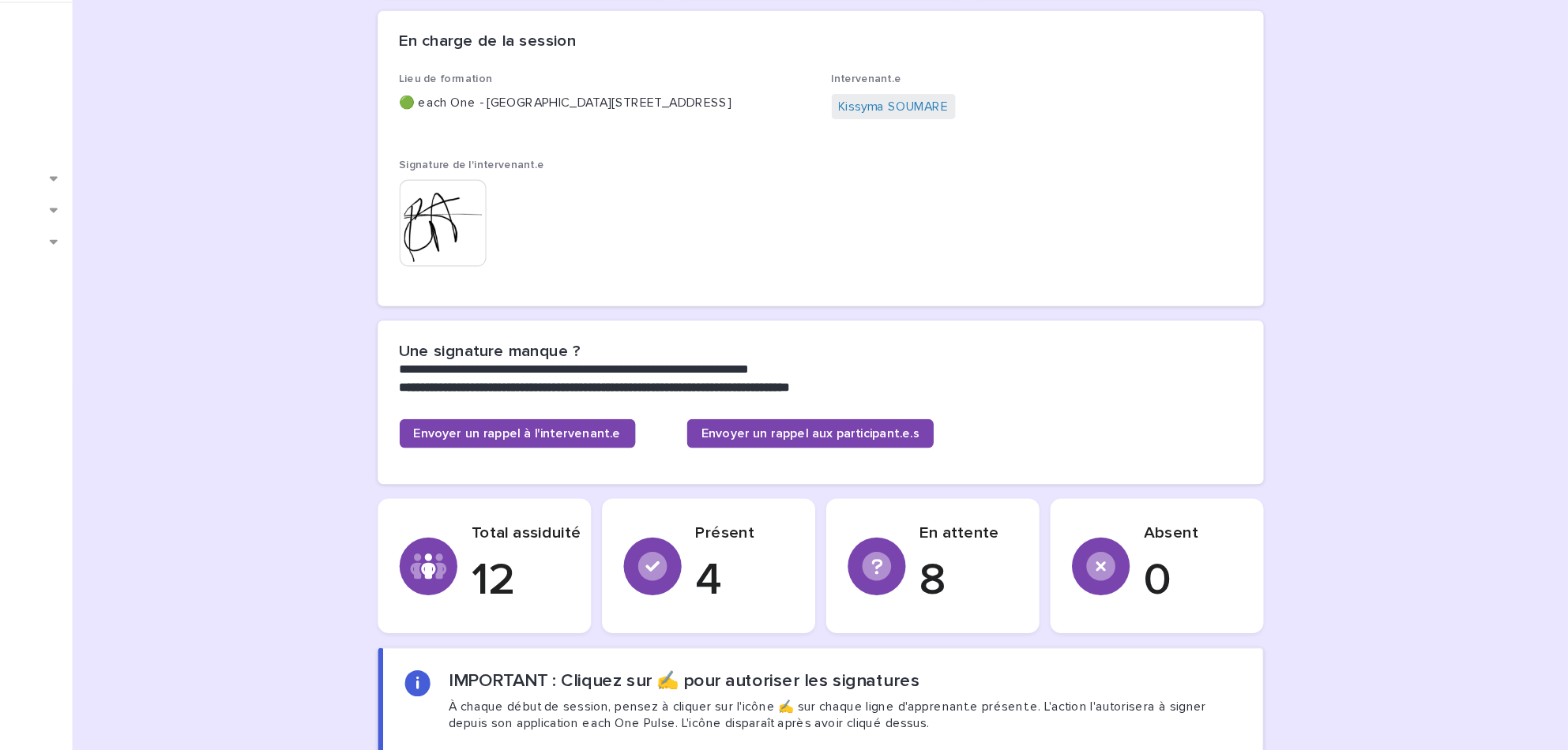
scroll to position [0, 0]
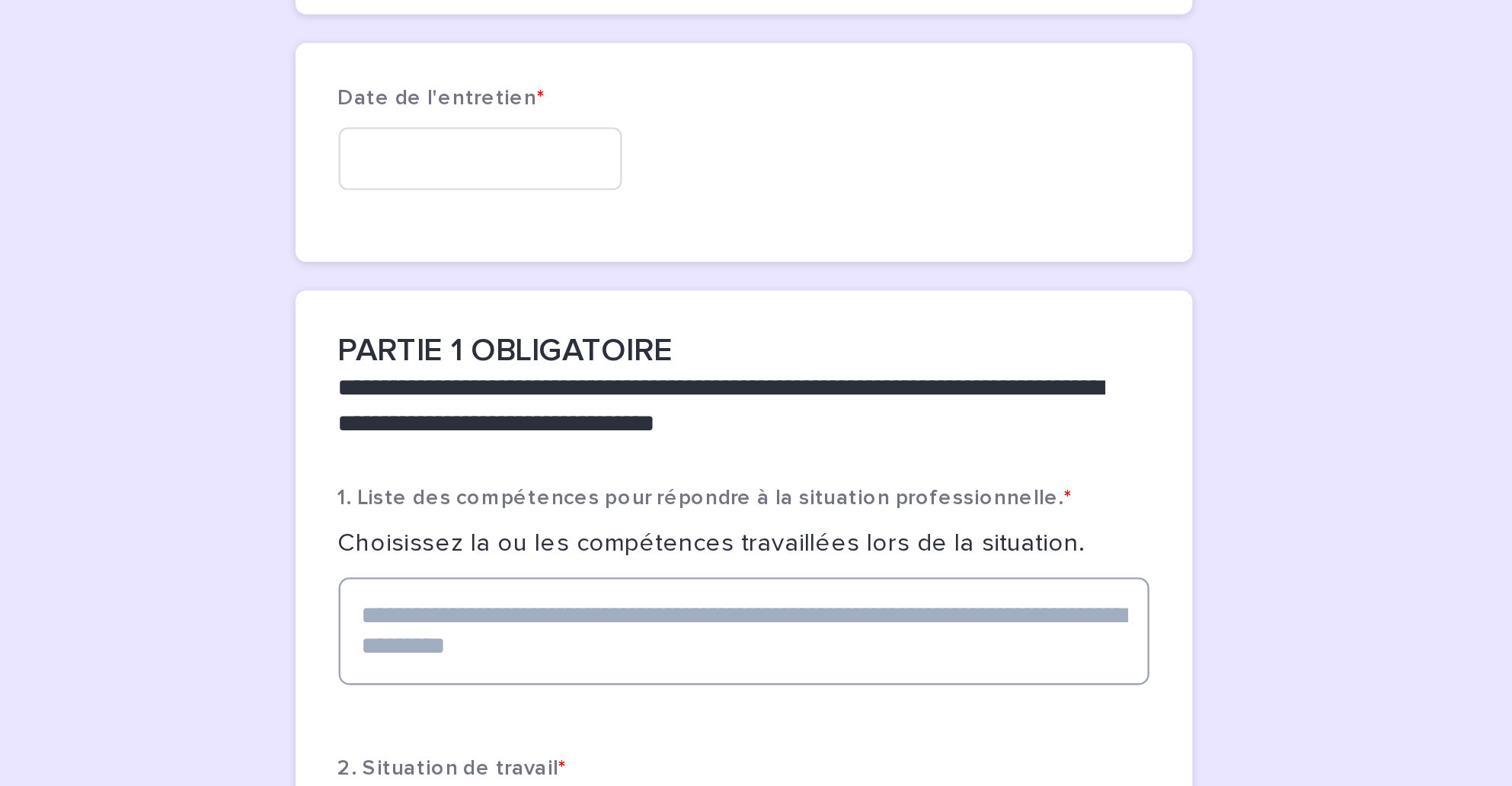
scroll to position [53, 0]
